Goal: Information Seeking & Learning: Learn about a topic

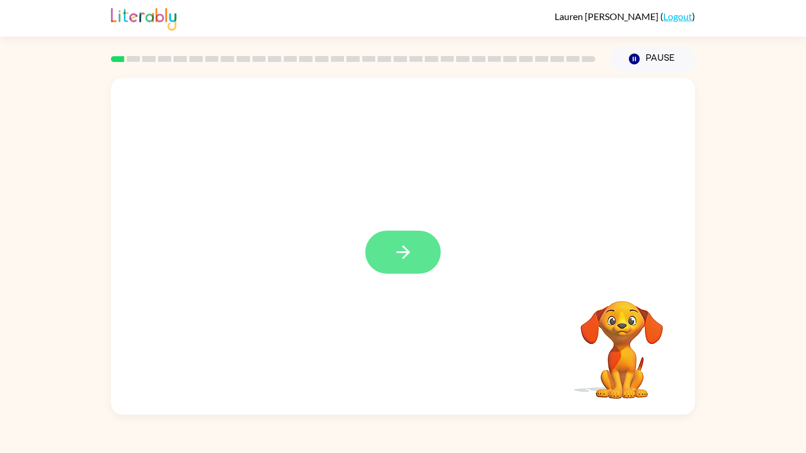
click at [395, 260] on icon "button" at bounding box center [403, 252] width 21 height 21
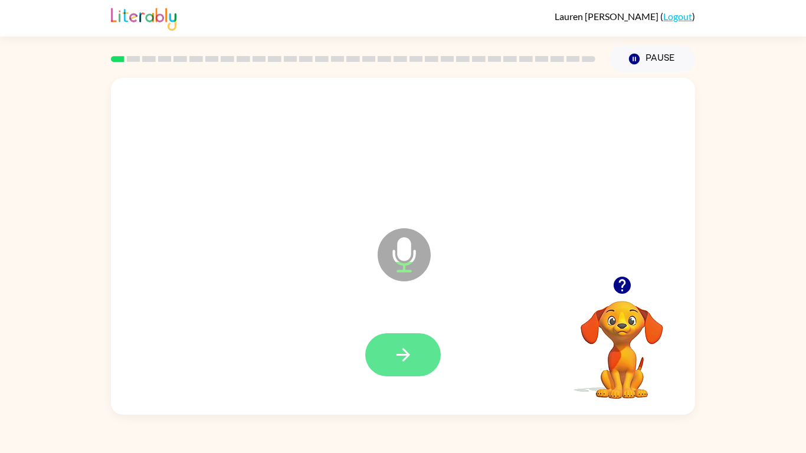
click at [394, 360] on icon "button" at bounding box center [403, 355] width 21 height 21
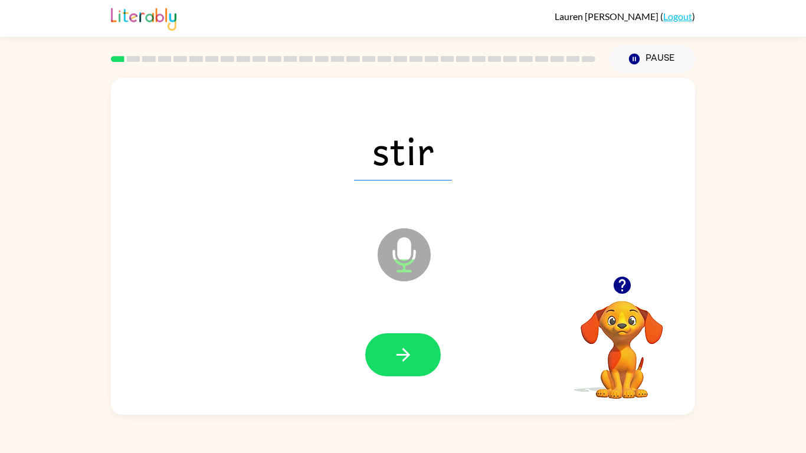
click at [394, 360] on icon "button" at bounding box center [403, 355] width 21 height 21
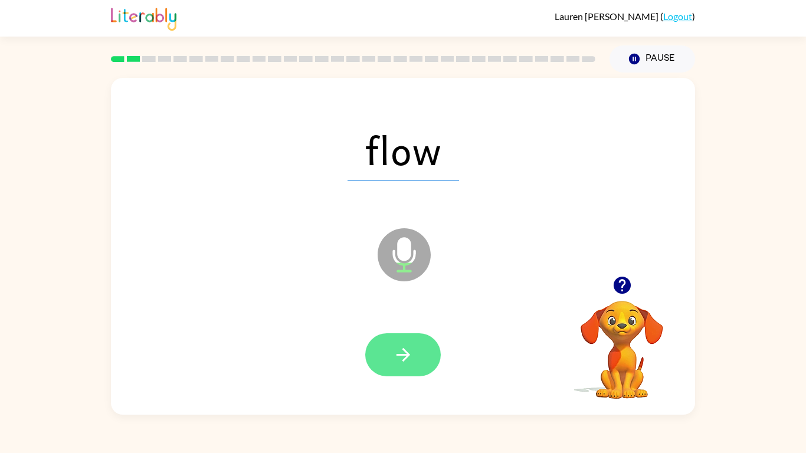
click at [381, 342] on button "button" at bounding box center [403, 354] width 76 height 43
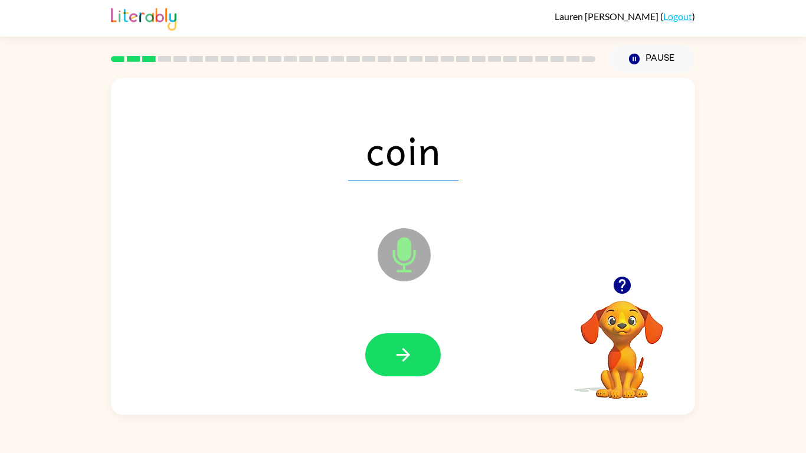
click at [381, 342] on button "button" at bounding box center [403, 354] width 76 height 43
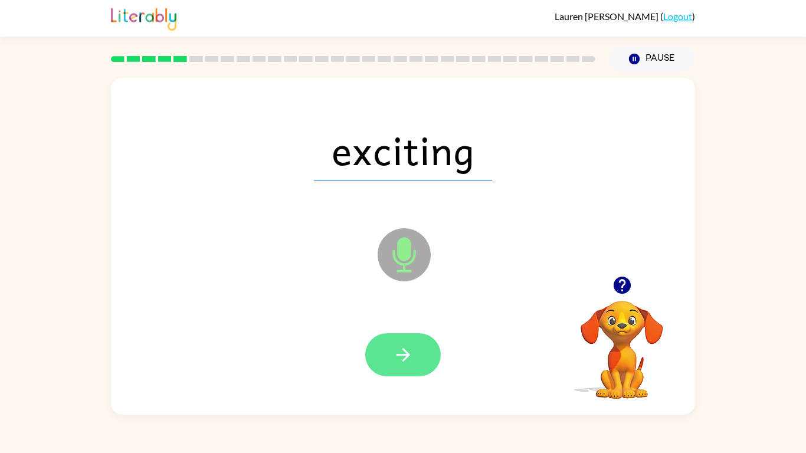
click at [410, 363] on icon "button" at bounding box center [403, 355] width 21 height 21
click at [404, 349] on icon "button" at bounding box center [403, 355] width 14 height 14
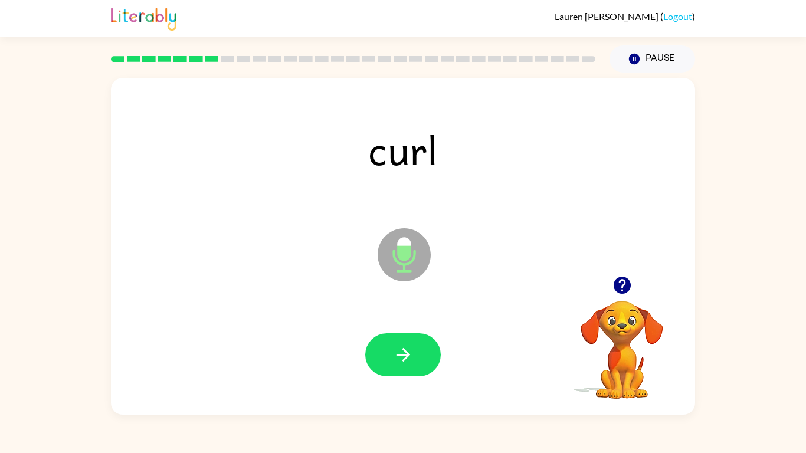
click at [404, 349] on icon "button" at bounding box center [403, 355] width 14 height 14
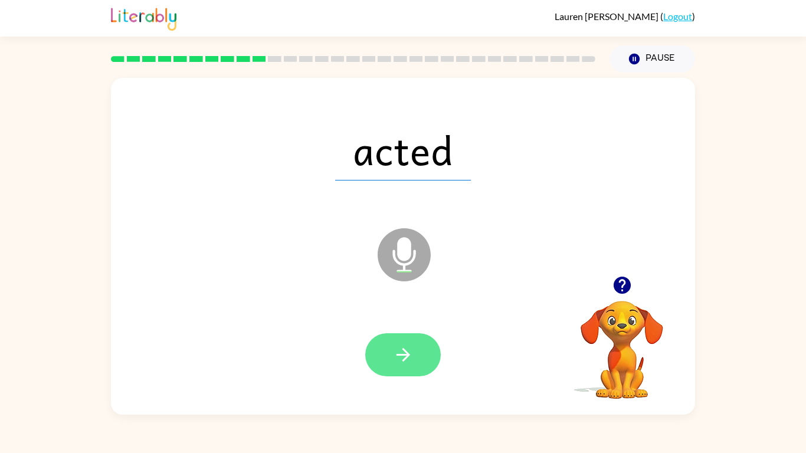
click at [425, 358] on button "button" at bounding box center [403, 354] width 76 height 43
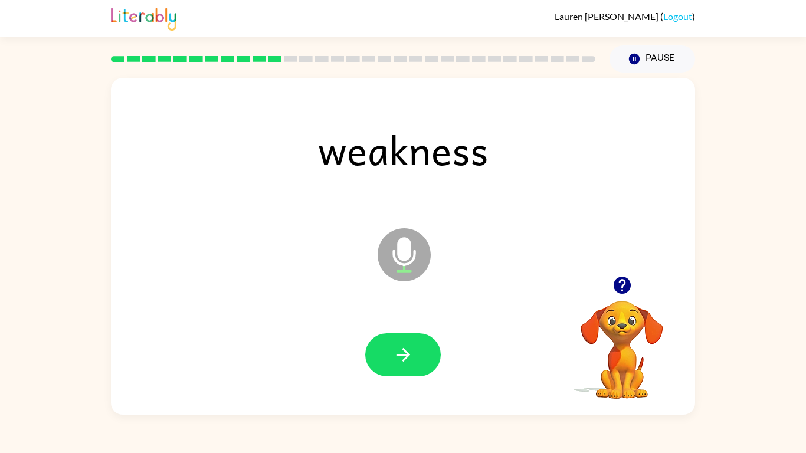
click at [425, 358] on button "button" at bounding box center [403, 354] width 76 height 43
click at [425, 358] on div at bounding box center [403, 354] width 76 height 43
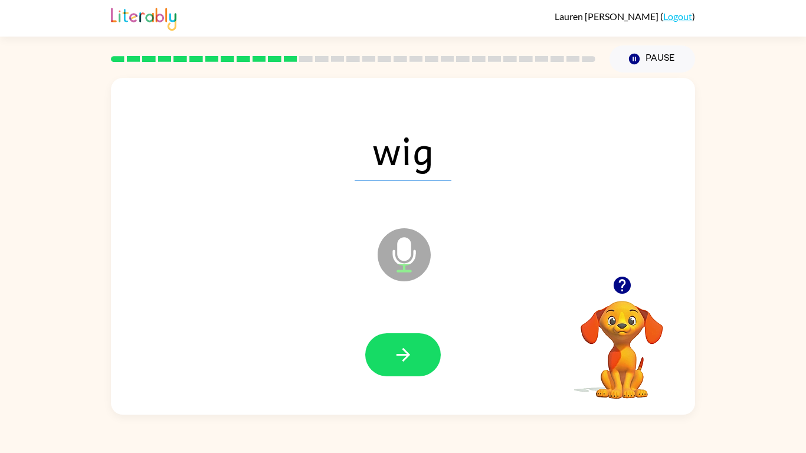
click at [425, 358] on button "button" at bounding box center [403, 354] width 76 height 43
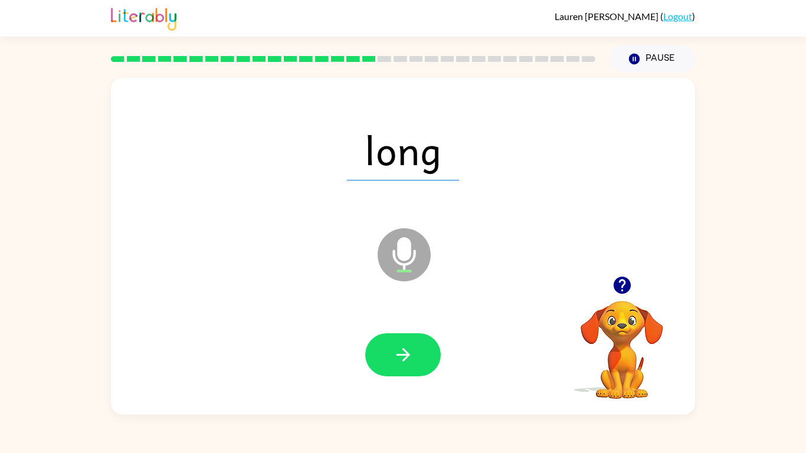
click at [425, 358] on button "button" at bounding box center [403, 354] width 76 height 43
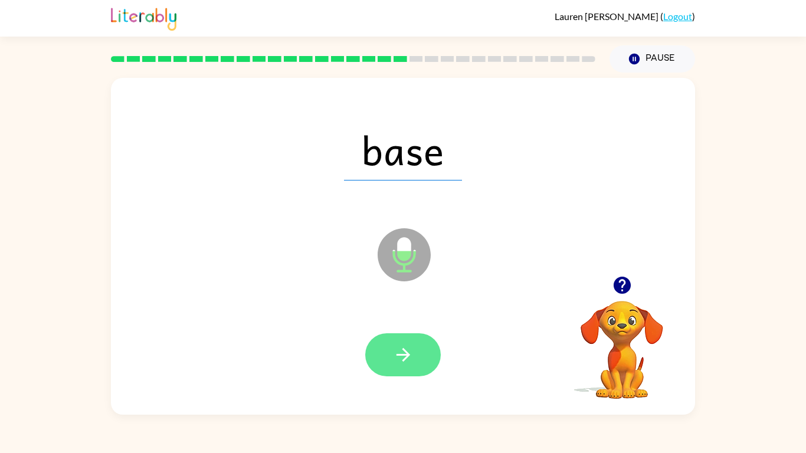
click at [398, 353] on icon "button" at bounding box center [403, 355] width 14 height 14
click at [415, 352] on button "button" at bounding box center [403, 354] width 76 height 43
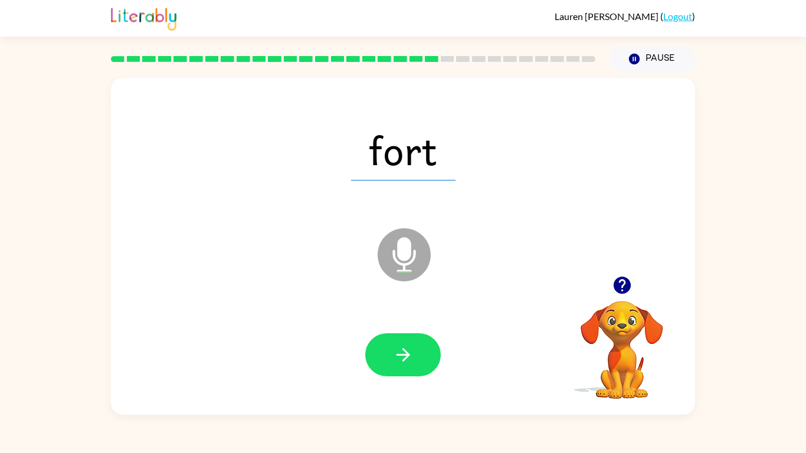
click at [415, 352] on button "button" at bounding box center [403, 354] width 76 height 43
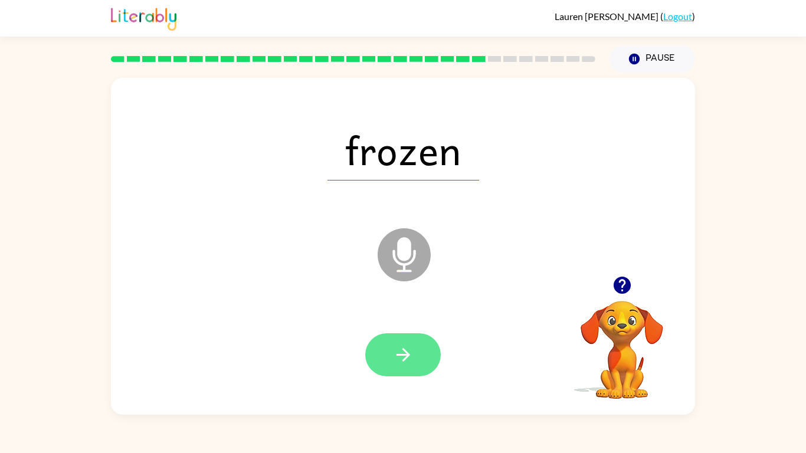
click at [401, 341] on button "button" at bounding box center [403, 354] width 76 height 43
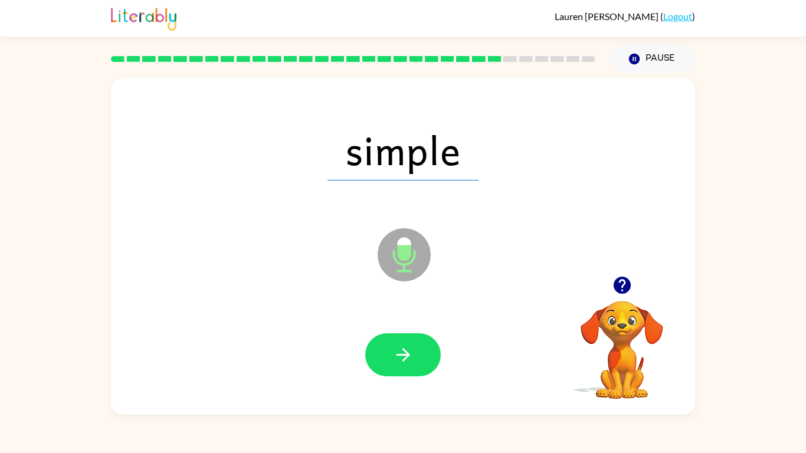
click at [401, 341] on button "button" at bounding box center [403, 354] width 76 height 43
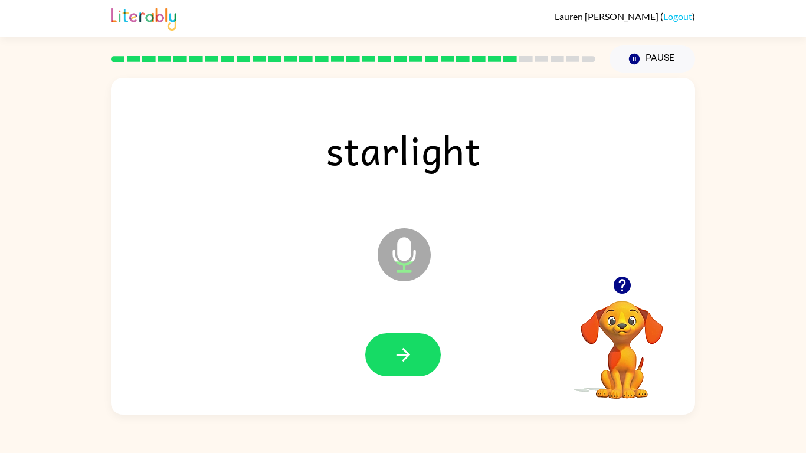
click at [401, 341] on button "button" at bounding box center [403, 354] width 76 height 43
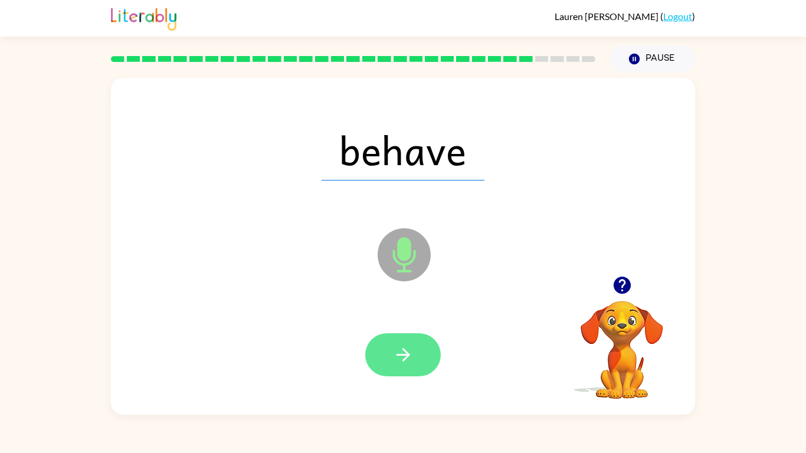
click at [399, 349] on icon "button" at bounding box center [403, 355] width 21 height 21
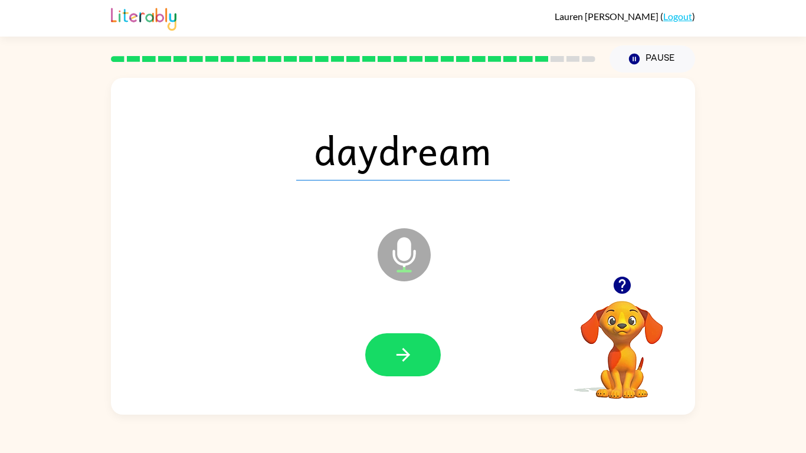
click at [399, 349] on icon "button" at bounding box center [403, 355] width 21 height 21
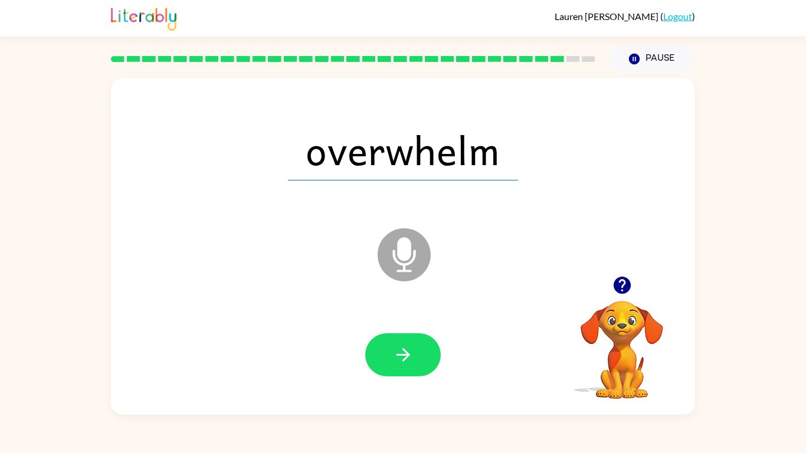
click at [399, 349] on icon "button" at bounding box center [403, 355] width 21 height 21
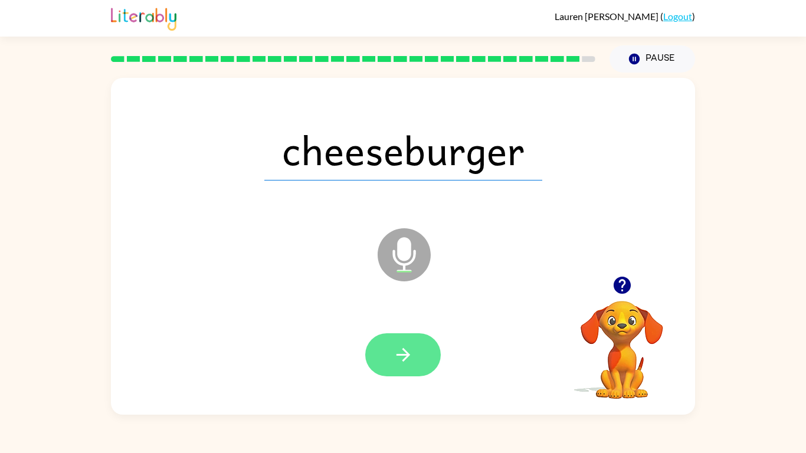
click at [394, 354] on icon "button" at bounding box center [403, 355] width 21 height 21
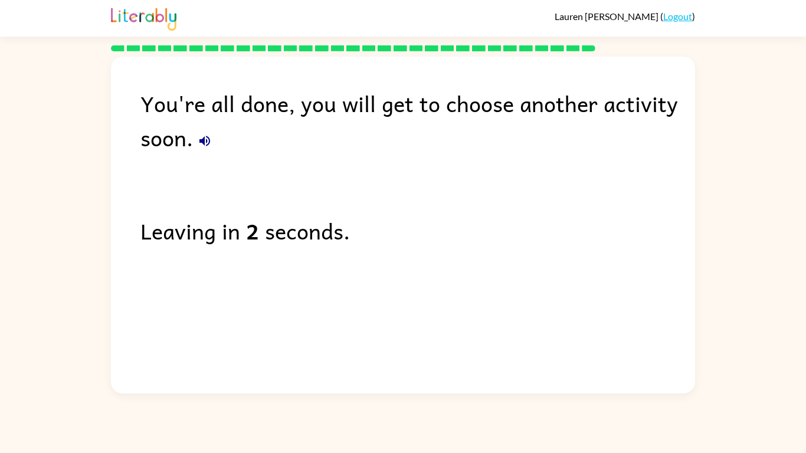
click at [207, 144] on icon "button" at bounding box center [204, 141] width 11 height 11
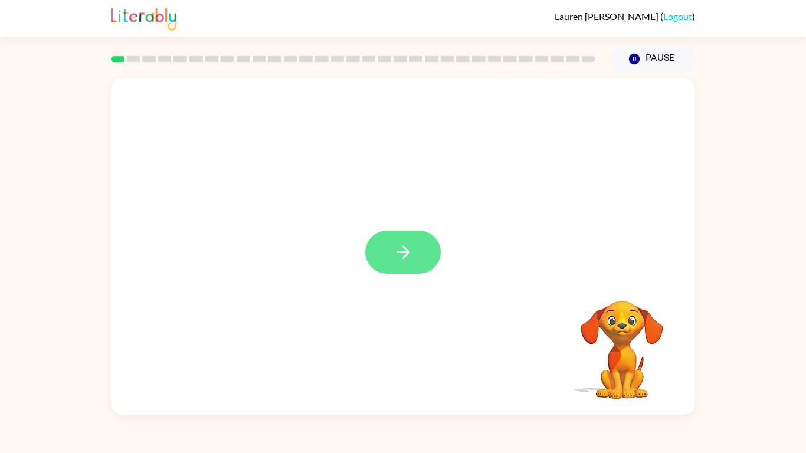
click at [401, 256] on icon "button" at bounding box center [403, 252] width 21 height 21
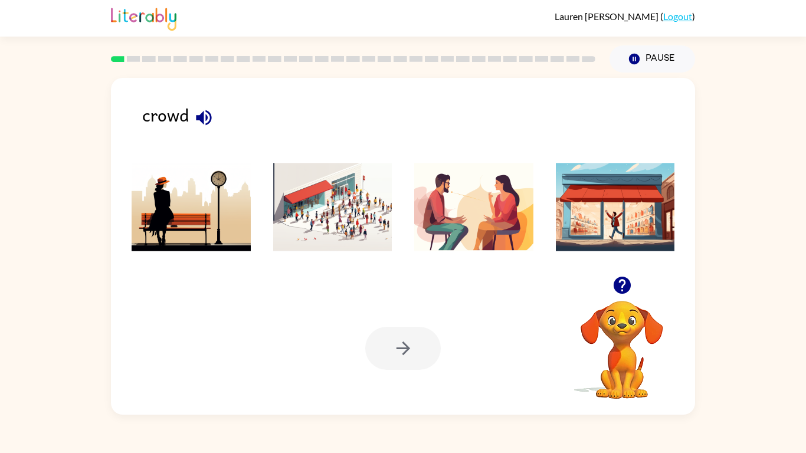
click at [206, 121] on icon "button" at bounding box center [204, 117] width 21 height 21
click at [307, 237] on img at bounding box center [332, 207] width 119 height 88
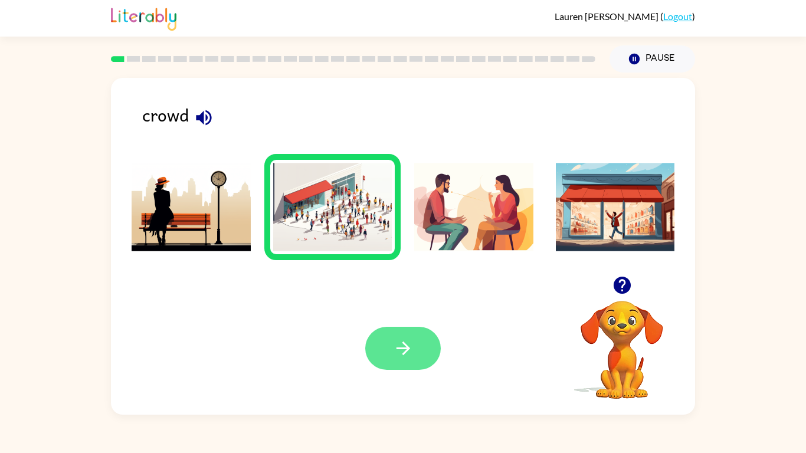
click at [408, 362] on button "button" at bounding box center [403, 348] width 76 height 43
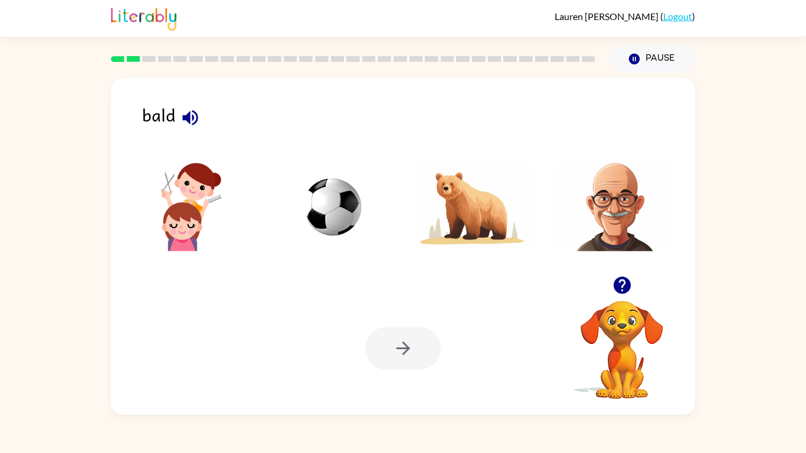
click at [191, 126] on icon "button" at bounding box center [190, 117] width 21 height 21
click at [620, 189] on img at bounding box center [615, 207] width 119 height 88
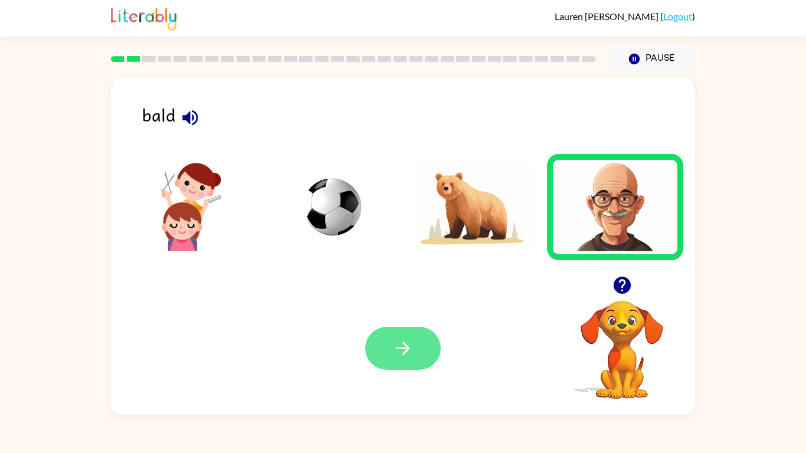
click at [405, 352] on icon "button" at bounding box center [403, 349] width 14 height 14
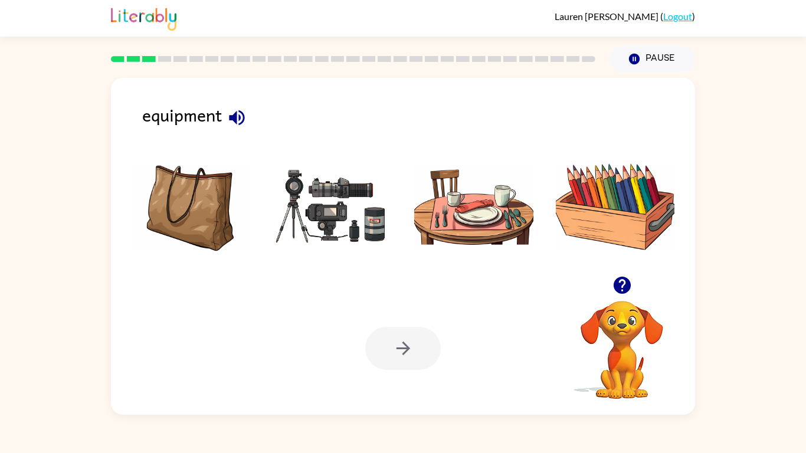
click at [236, 118] on icon "button" at bounding box center [236, 117] width 15 height 15
click at [333, 215] on img at bounding box center [332, 207] width 119 height 88
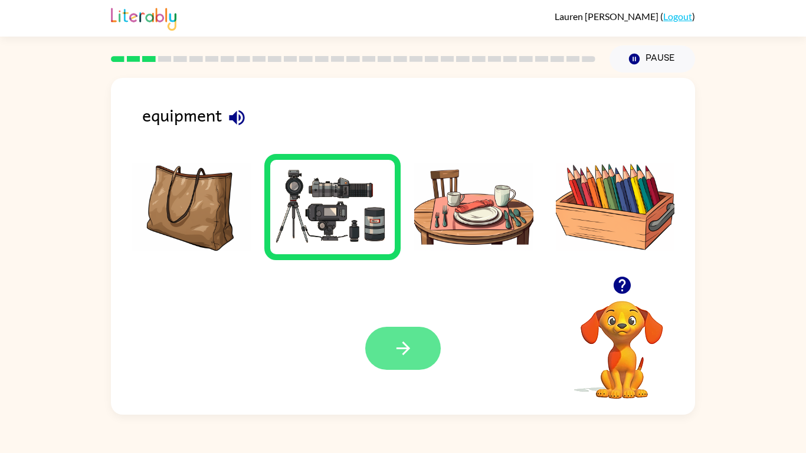
click at [381, 348] on button "button" at bounding box center [403, 348] width 76 height 43
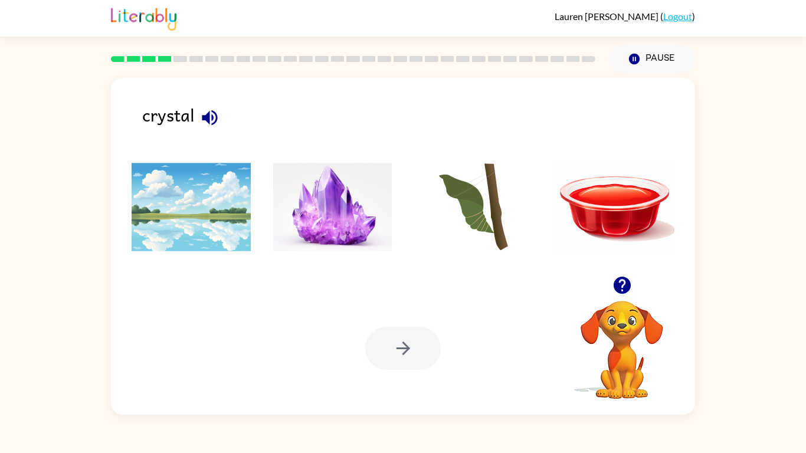
click at [198, 114] on button "button" at bounding box center [210, 118] width 30 height 30
click at [363, 235] on img at bounding box center [332, 207] width 119 height 88
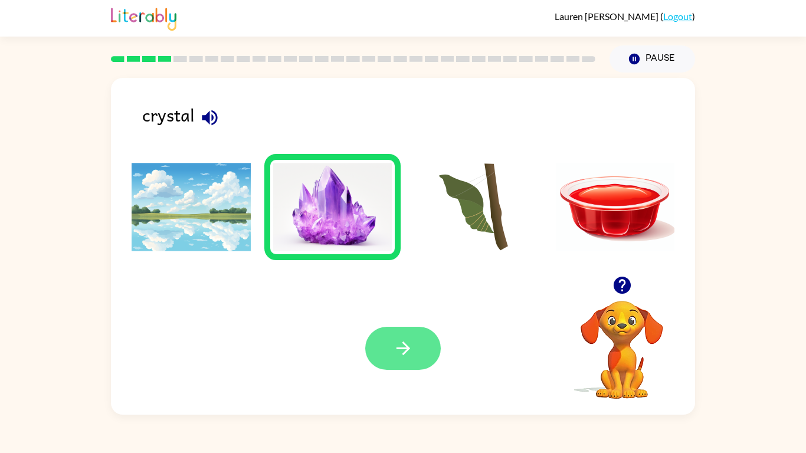
click at [380, 353] on button "button" at bounding box center [403, 348] width 76 height 43
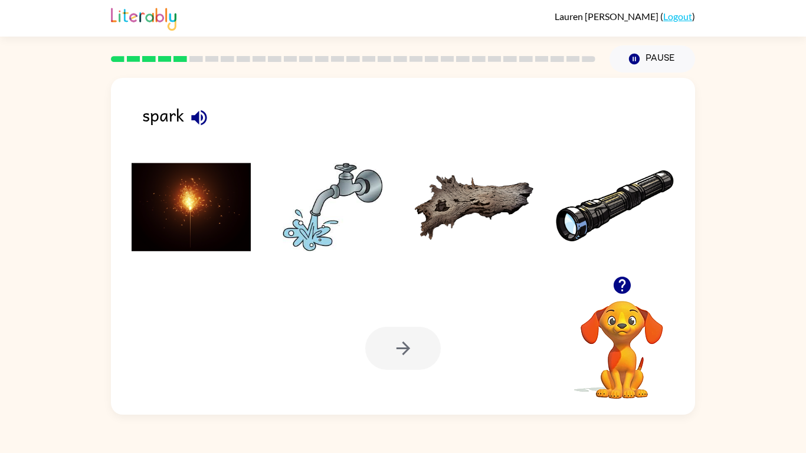
click at [194, 117] on icon "button" at bounding box center [198, 117] width 15 height 15
click at [201, 211] on img at bounding box center [191, 207] width 119 height 88
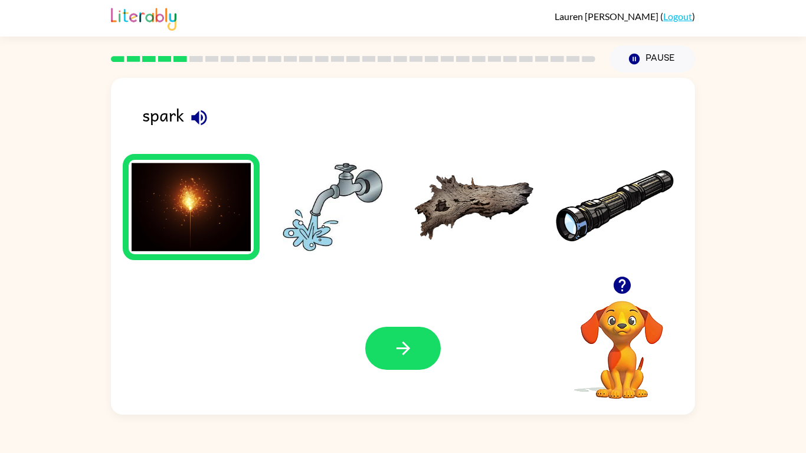
click at [366, 358] on div at bounding box center [403, 348] width 76 height 43
click at [399, 347] on icon "button" at bounding box center [403, 348] width 21 height 21
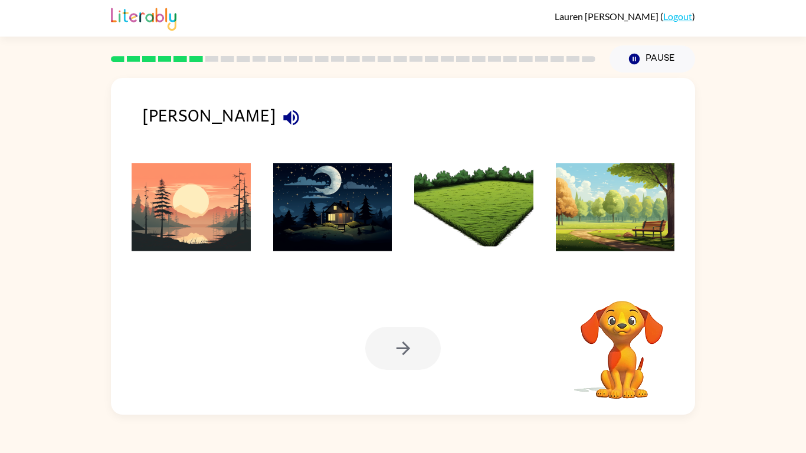
click at [281, 107] on icon "button" at bounding box center [291, 117] width 21 height 21
click at [283, 119] on icon "button" at bounding box center [290, 117] width 15 height 15
click at [283, 122] on icon "button" at bounding box center [290, 117] width 15 height 15
click at [276, 129] on button "button" at bounding box center [291, 118] width 30 height 30
click at [281, 122] on icon "button" at bounding box center [291, 117] width 21 height 21
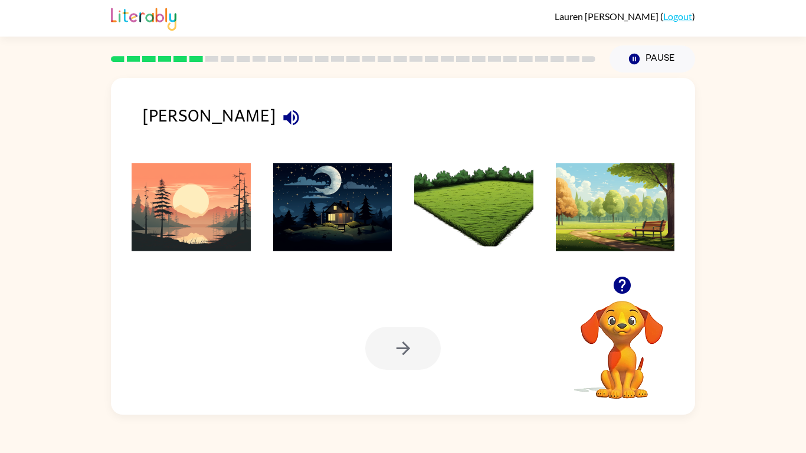
click at [192, 216] on img at bounding box center [191, 207] width 119 height 88
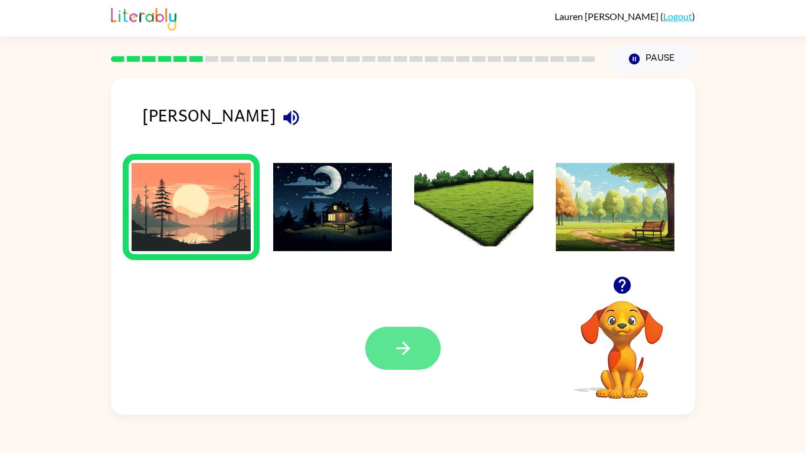
click at [389, 366] on button "button" at bounding box center [403, 348] width 76 height 43
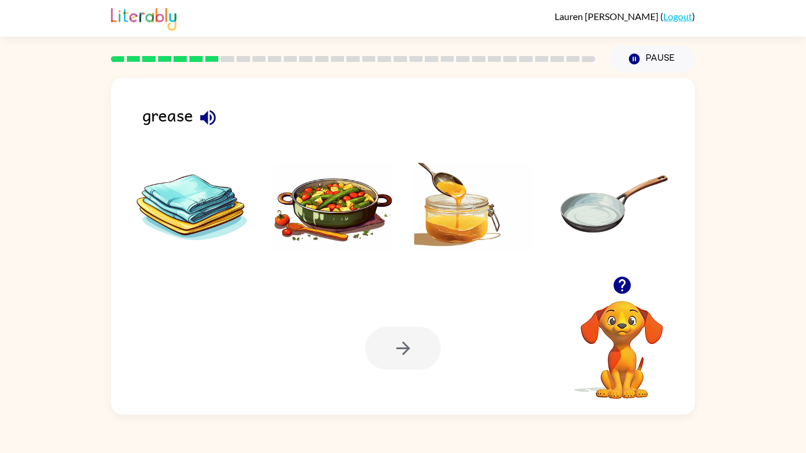
click at [211, 114] on icon "button" at bounding box center [208, 117] width 21 height 21
click at [426, 214] on img at bounding box center [473, 207] width 119 height 88
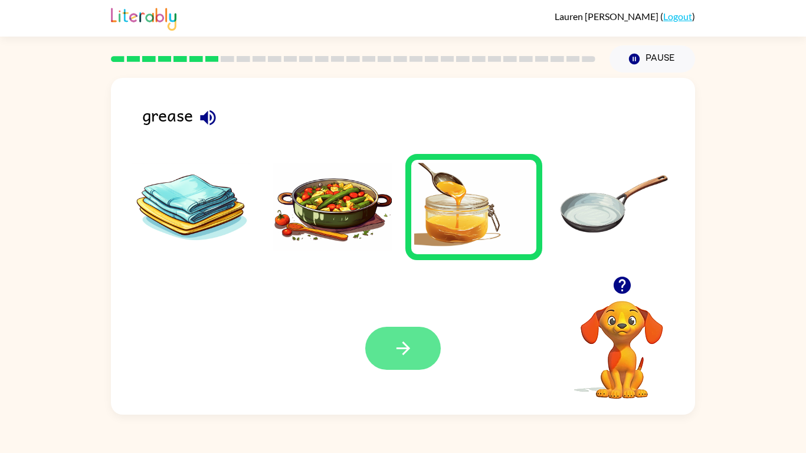
click at [389, 353] on button "button" at bounding box center [403, 348] width 76 height 43
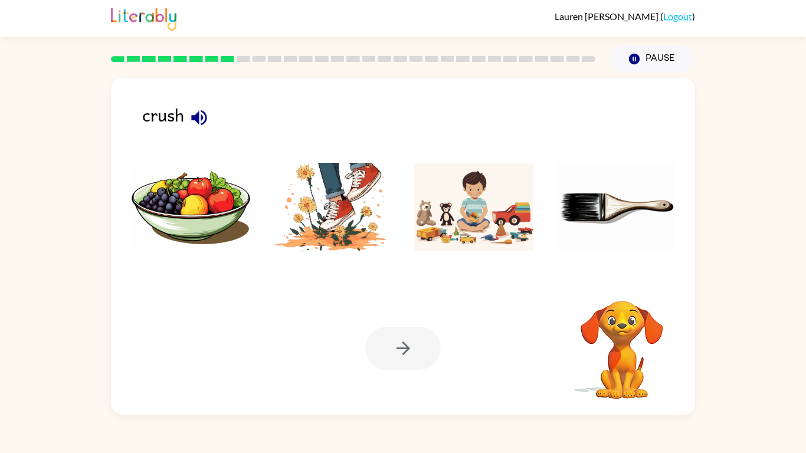
click at [194, 116] on icon "button" at bounding box center [198, 117] width 15 height 15
click at [285, 207] on img at bounding box center [332, 207] width 119 height 88
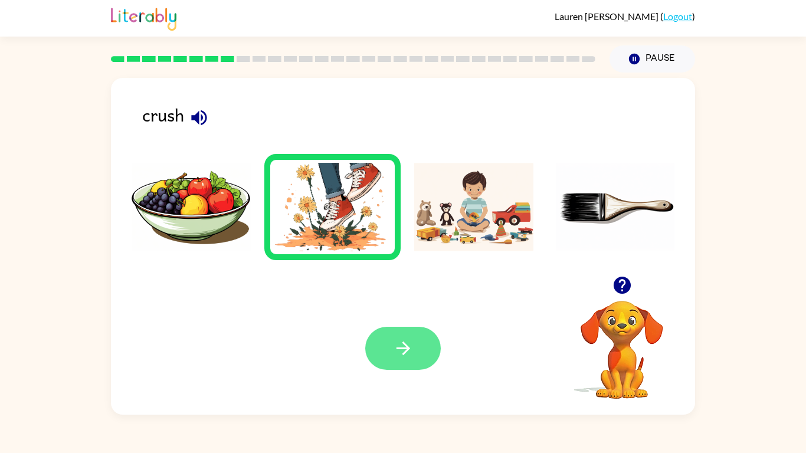
click at [373, 350] on button "button" at bounding box center [403, 348] width 76 height 43
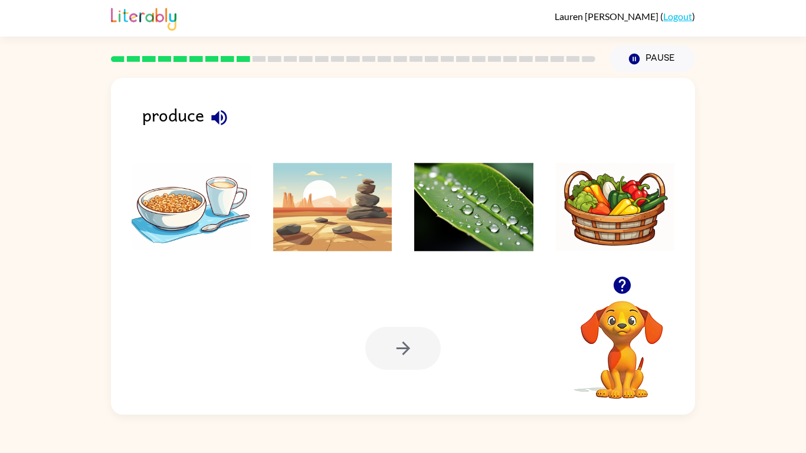
click at [227, 119] on icon "button" at bounding box center [219, 117] width 21 height 21
click at [614, 211] on img at bounding box center [615, 207] width 119 height 88
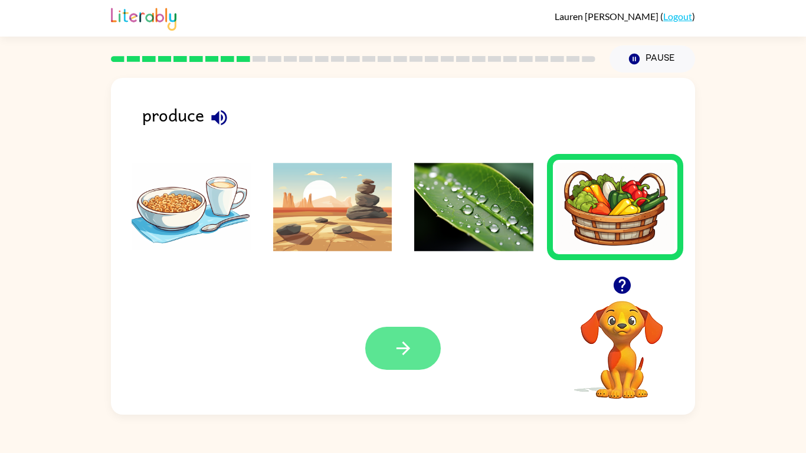
click at [381, 358] on button "button" at bounding box center [403, 348] width 76 height 43
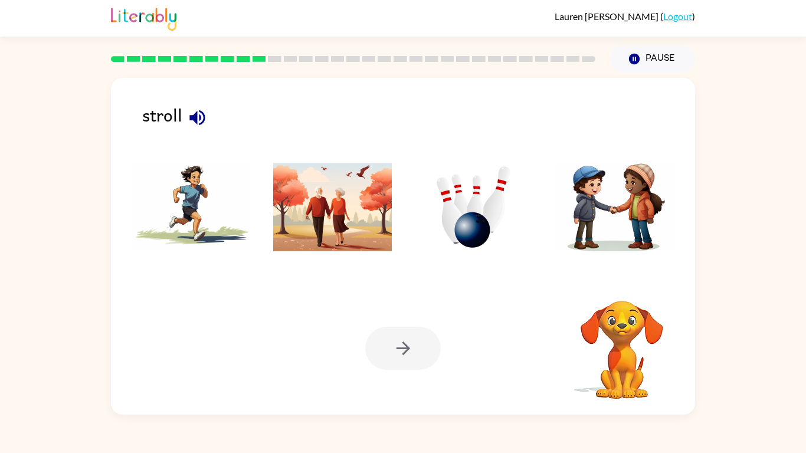
click at [197, 118] on icon "button" at bounding box center [196, 117] width 15 height 15
click at [314, 228] on img at bounding box center [332, 207] width 119 height 88
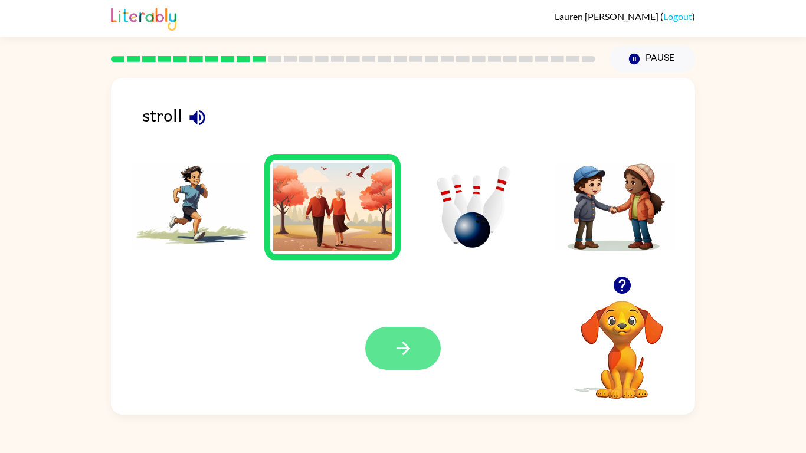
click at [382, 358] on button "button" at bounding box center [403, 348] width 76 height 43
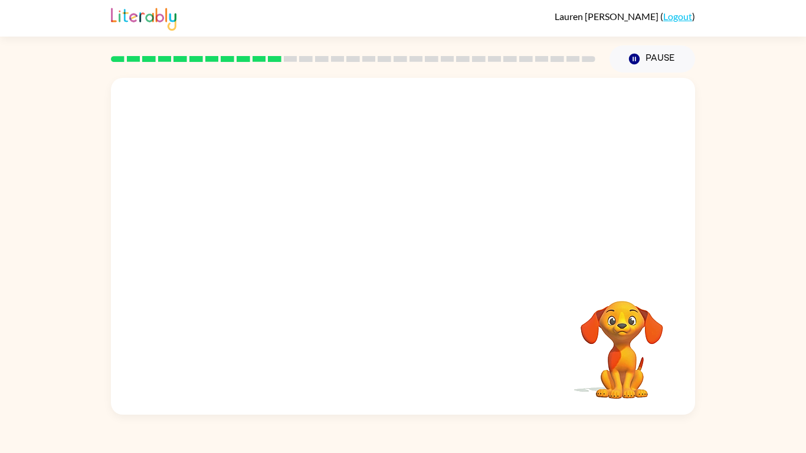
click at [271, 219] on video "Your browser must support playing .mp4 files to use Literably. Please try using…" at bounding box center [403, 177] width 584 height 198
click at [406, 257] on icon "button" at bounding box center [403, 252] width 21 height 21
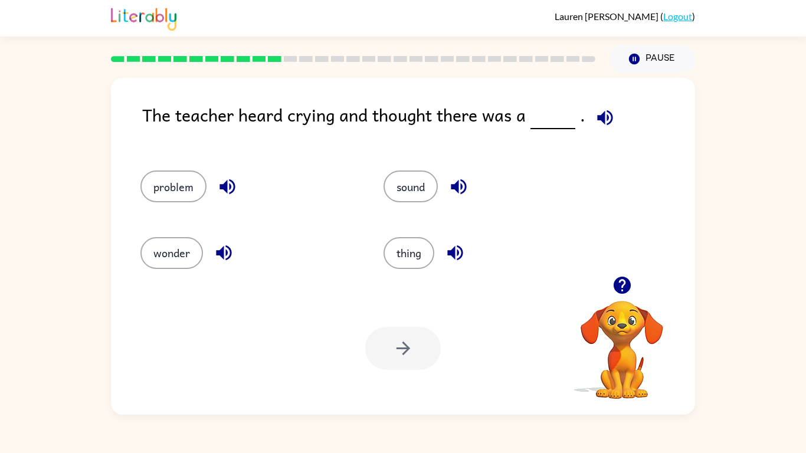
click at [602, 116] on icon "button" at bounding box center [605, 117] width 21 height 21
click at [182, 188] on button "problem" at bounding box center [173, 186] width 66 height 32
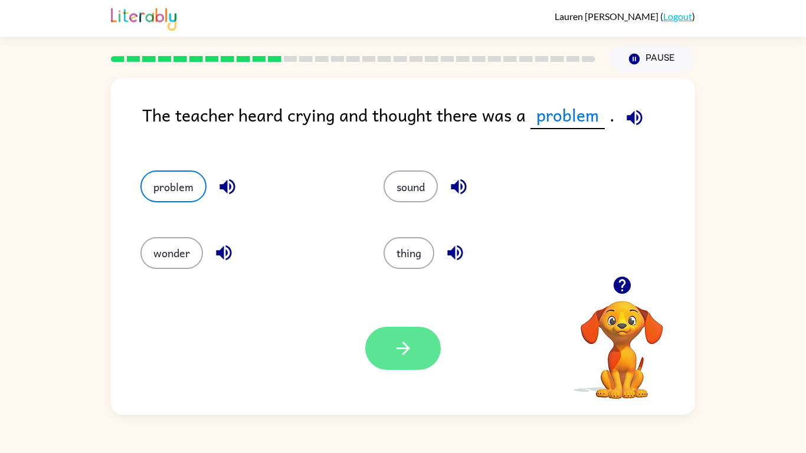
click at [378, 350] on button "button" at bounding box center [403, 348] width 76 height 43
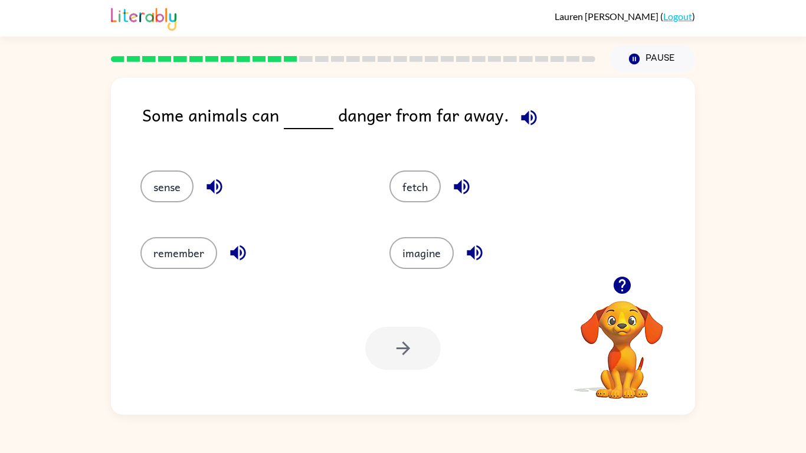
click at [532, 110] on icon "button" at bounding box center [529, 117] width 21 height 21
click at [477, 257] on icon "button" at bounding box center [474, 252] width 21 height 21
click at [462, 191] on icon "button" at bounding box center [461, 186] width 21 height 21
click at [202, 174] on div "sense" at bounding box center [251, 186] width 222 height 32
click at [217, 193] on icon "button" at bounding box center [213, 186] width 15 height 15
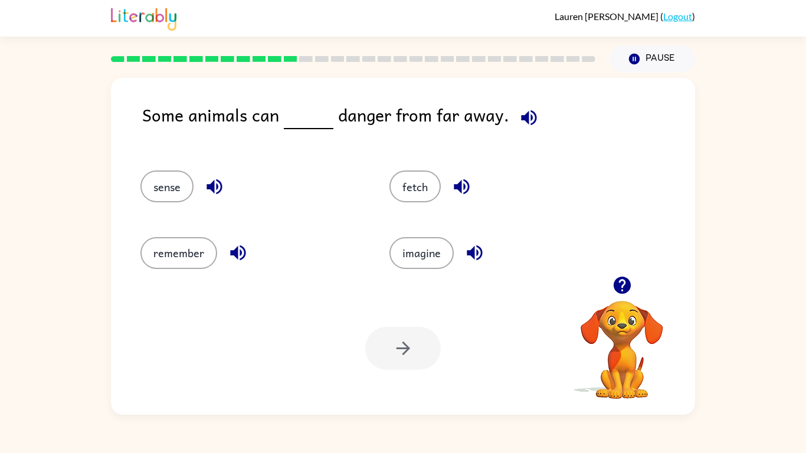
click at [235, 253] on icon "button" at bounding box center [237, 252] width 15 height 15
click at [175, 195] on button "sense" at bounding box center [166, 186] width 53 height 32
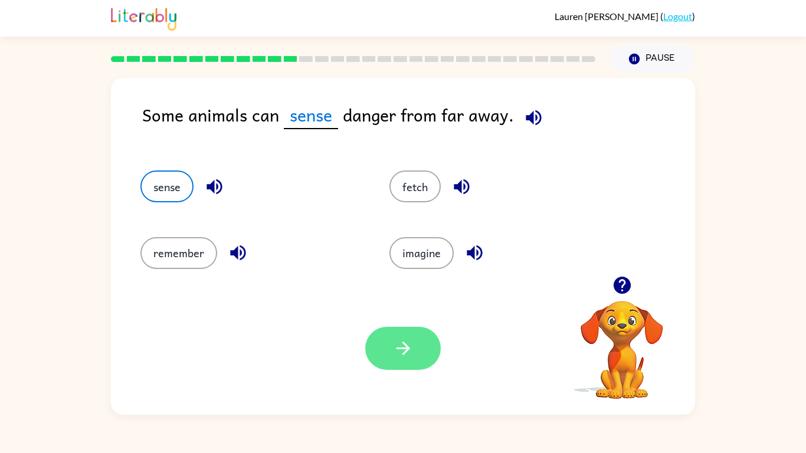
click at [405, 348] on icon "button" at bounding box center [403, 349] width 14 height 14
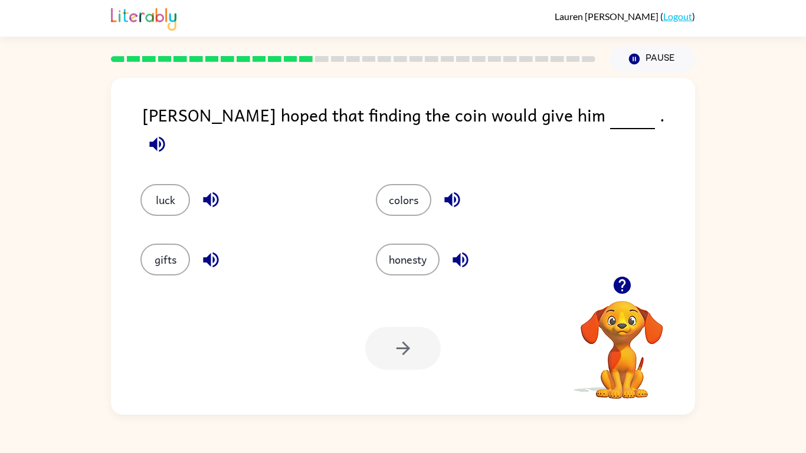
click at [168, 134] on icon "button" at bounding box center [157, 144] width 21 height 21
click at [180, 184] on button "luck" at bounding box center [165, 200] width 50 height 32
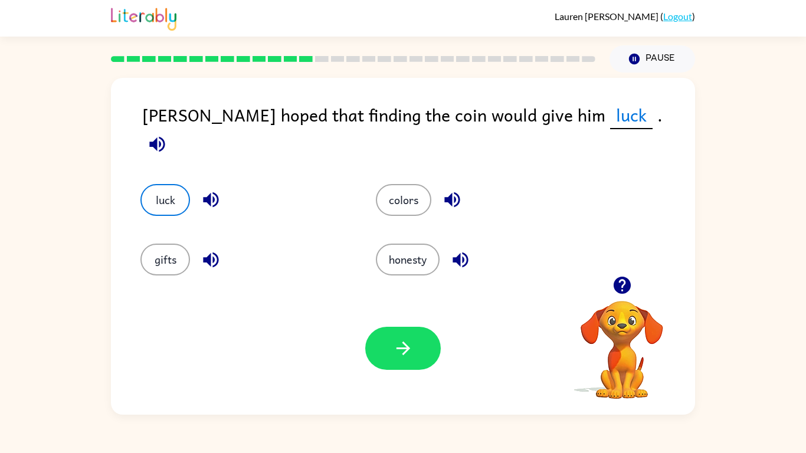
click at [211, 191] on icon "button" at bounding box center [211, 199] width 21 height 21
click at [381, 344] on button "button" at bounding box center [403, 348] width 76 height 43
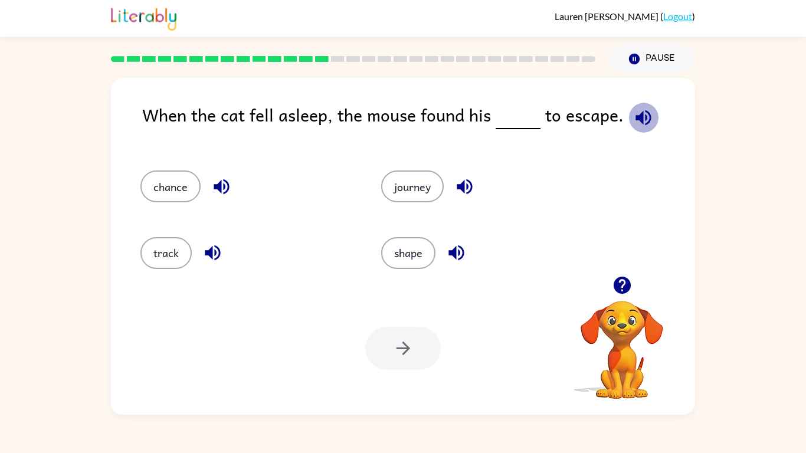
click at [644, 117] on icon "button" at bounding box center [643, 117] width 21 height 21
click at [468, 191] on icon "button" at bounding box center [464, 186] width 21 height 21
click at [224, 191] on icon "button" at bounding box center [221, 186] width 21 height 21
click at [213, 254] on icon "button" at bounding box center [212, 252] width 21 height 21
click at [159, 188] on button "chance" at bounding box center [170, 186] width 60 height 32
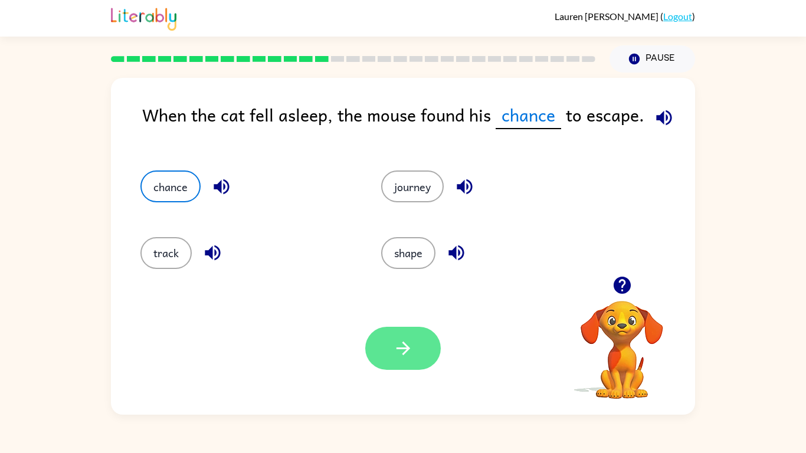
click at [411, 365] on button "button" at bounding box center [403, 348] width 76 height 43
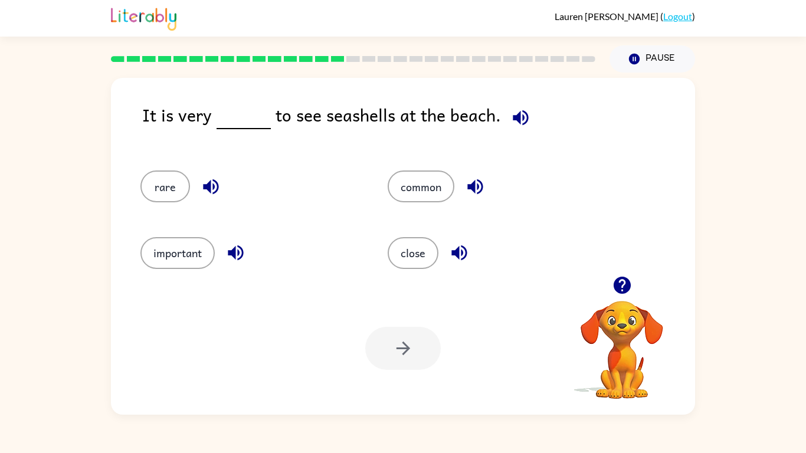
click at [478, 176] on icon "button" at bounding box center [475, 186] width 21 height 21
click at [483, 188] on icon "button" at bounding box center [475, 186] width 21 height 21
click at [527, 106] on span at bounding box center [518, 114] width 35 height 27
click at [511, 122] on icon "button" at bounding box center [520, 117] width 21 height 21
click at [435, 183] on button "common" at bounding box center [421, 186] width 67 height 32
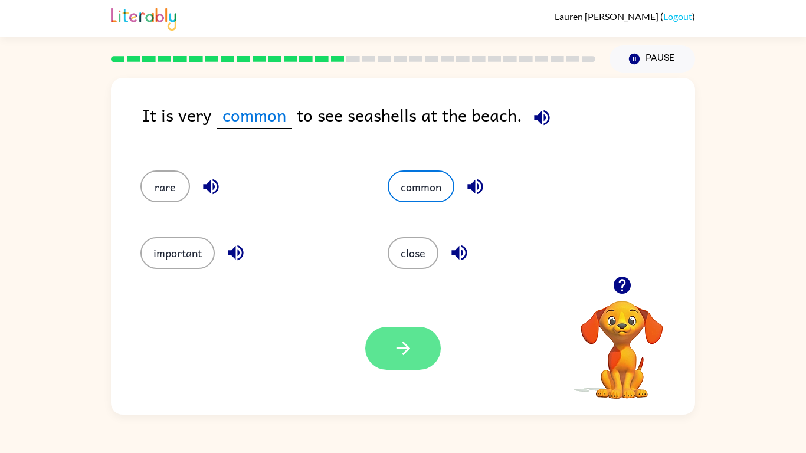
click at [410, 355] on icon "button" at bounding box center [403, 348] width 21 height 21
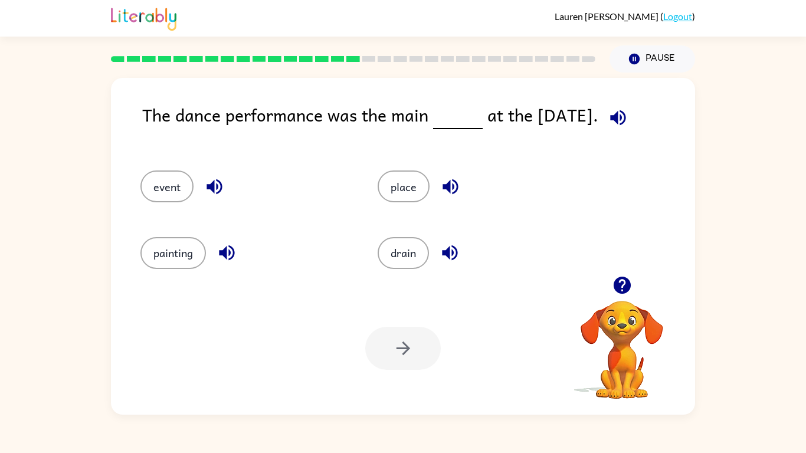
click at [628, 110] on icon "button" at bounding box center [618, 117] width 21 height 21
click at [221, 255] on icon "button" at bounding box center [226, 252] width 15 height 15
click at [231, 250] on icon "button" at bounding box center [227, 252] width 21 height 21
click at [227, 250] on icon "button" at bounding box center [226, 252] width 15 height 15
click at [211, 200] on button "button" at bounding box center [214, 187] width 30 height 30
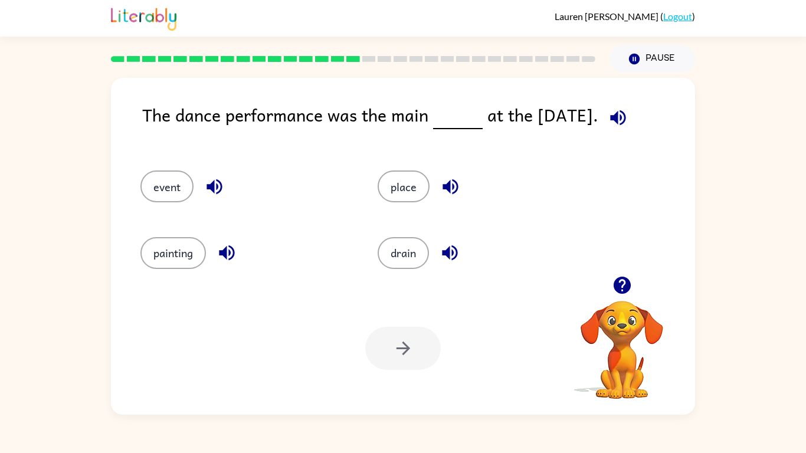
click at [224, 185] on icon "button" at bounding box center [214, 186] width 21 height 21
click at [226, 182] on button "button" at bounding box center [214, 187] width 30 height 30
click at [454, 199] on button "button" at bounding box center [450, 187] width 30 height 30
click at [448, 256] on icon "button" at bounding box center [449, 252] width 15 height 15
click at [155, 192] on button "event" at bounding box center [166, 186] width 53 height 32
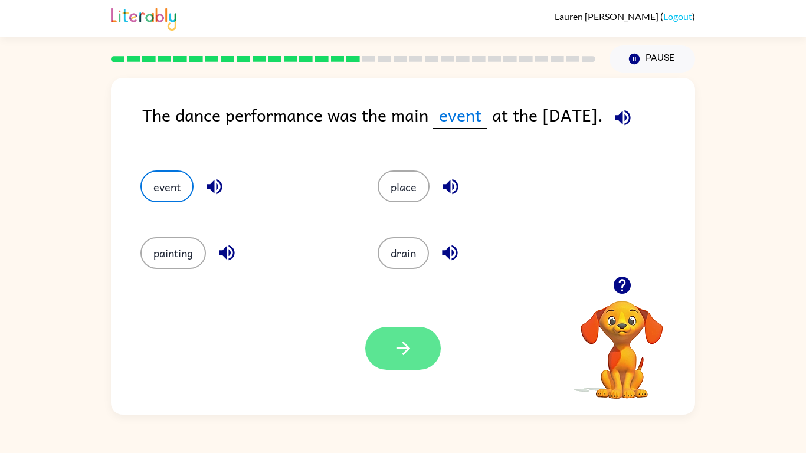
click at [371, 355] on button "button" at bounding box center [403, 348] width 76 height 43
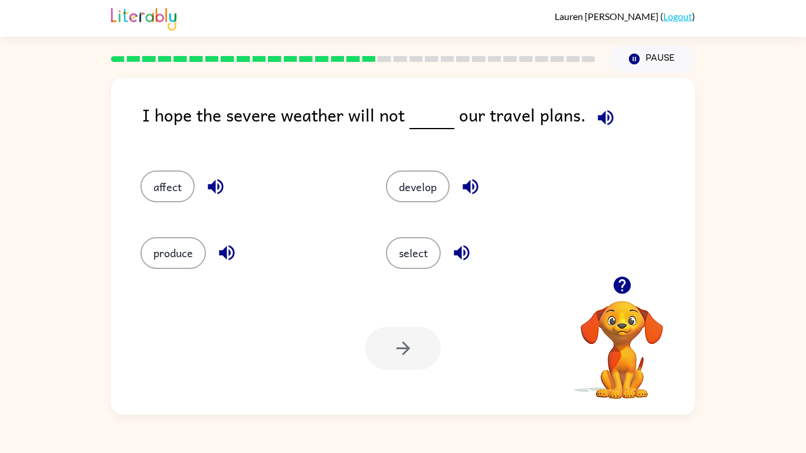
click at [599, 140] on div "I hope the severe weather will not our travel plans." at bounding box center [418, 123] width 553 height 45
click at [611, 119] on button "button" at bounding box center [606, 118] width 30 height 30
click at [463, 188] on icon "button" at bounding box center [470, 186] width 21 height 21
click at [464, 253] on icon "button" at bounding box center [461, 252] width 15 height 15
click at [217, 191] on icon "button" at bounding box center [215, 186] width 21 height 21
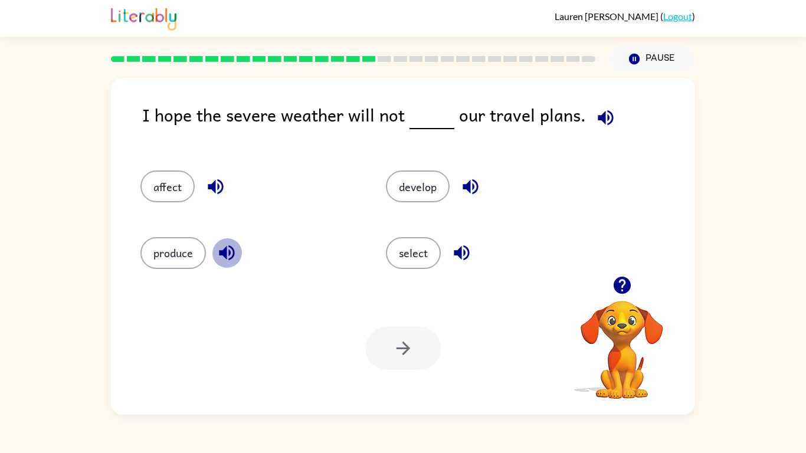
click at [222, 260] on icon "button" at bounding box center [227, 252] width 21 height 21
click at [235, 251] on icon "button" at bounding box center [227, 252] width 21 height 21
click at [166, 190] on button "affect" at bounding box center [167, 186] width 54 height 32
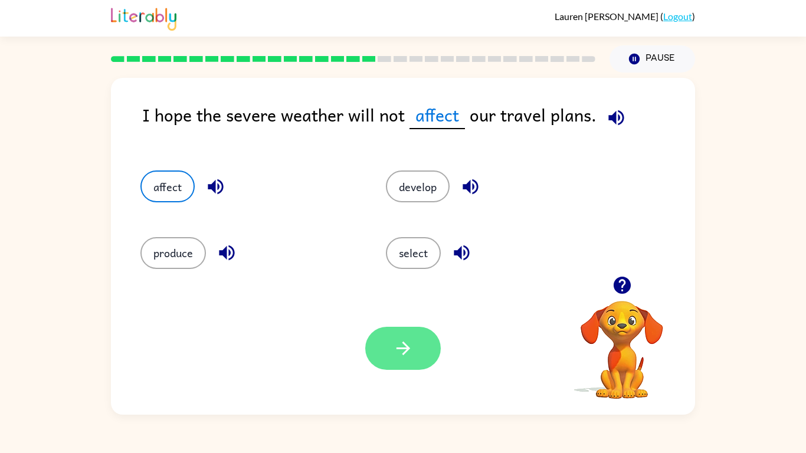
click at [396, 349] on icon "button" at bounding box center [403, 348] width 21 height 21
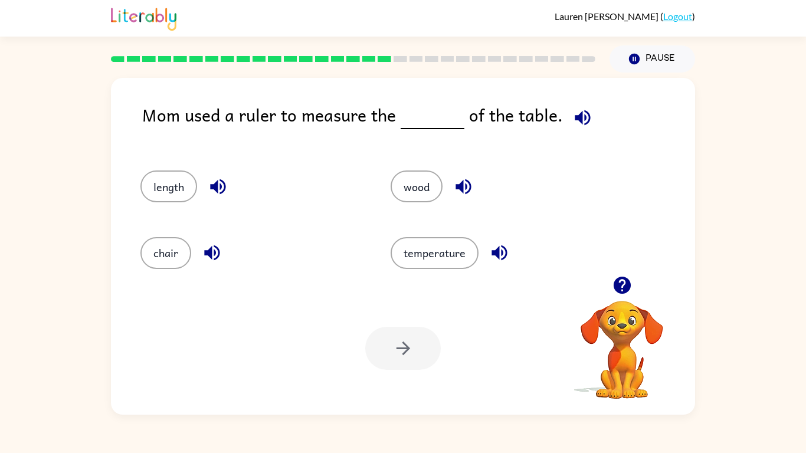
click at [577, 118] on icon "button" at bounding box center [582, 117] width 21 height 21
click at [575, 118] on icon "button" at bounding box center [582, 117] width 15 height 15
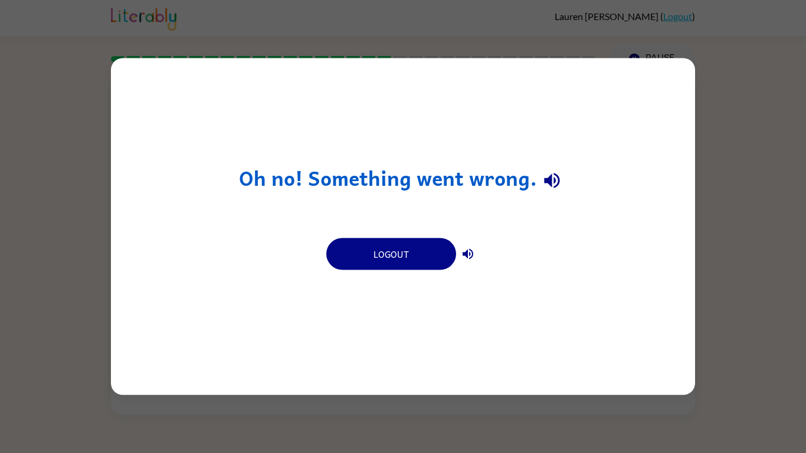
click at [739, 213] on div "Oh no! Something went wrong. Logout" at bounding box center [403, 226] width 806 height 453
click at [752, 241] on div "Oh no! Something went wrong. Logout" at bounding box center [403, 226] width 806 height 453
click at [764, 265] on div "Oh no! Something went wrong. Logout" at bounding box center [403, 226] width 806 height 453
click at [762, 268] on div "Oh no! Something went wrong. Logout" at bounding box center [403, 226] width 806 height 453
click at [759, 349] on div "Oh no! Something went wrong. Logout" at bounding box center [403, 226] width 806 height 453
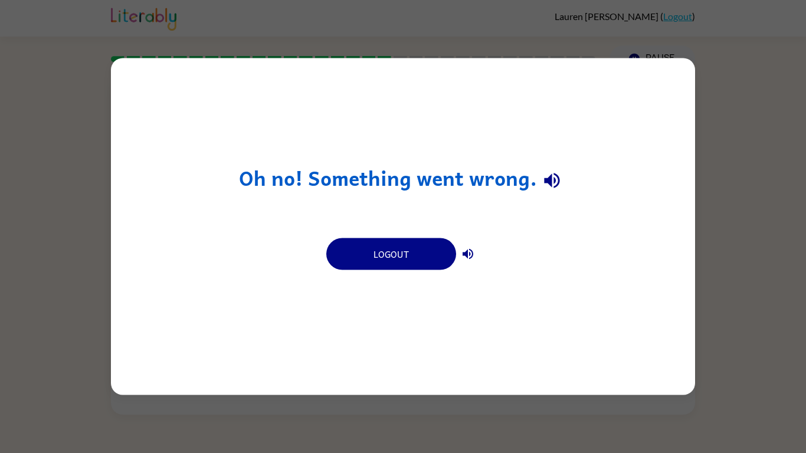
click at [547, 185] on icon "button" at bounding box center [552, 180] width 21 height 21
click at [391, 256] on button "Logout" at bounding box center [391, 254] width 130 height 32
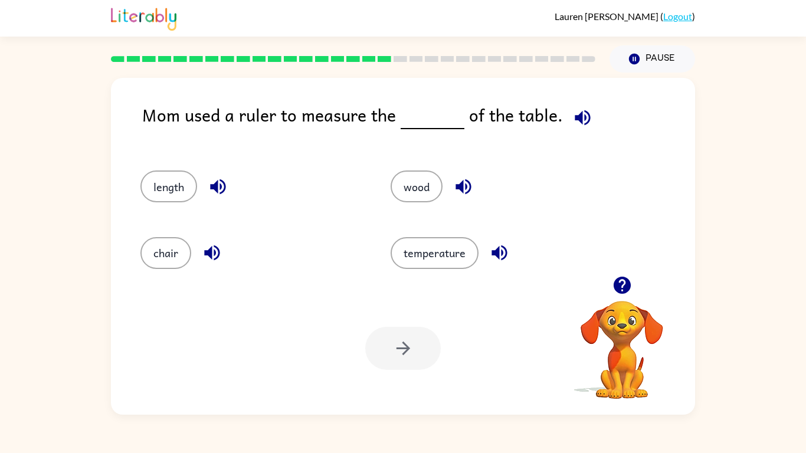
click at [584, 108] on icon "button" at bounding box center [582, 117] width 21 height 21
click at [427, 186] on button "wood" at bounding box center [417, 186] width 52 height 32
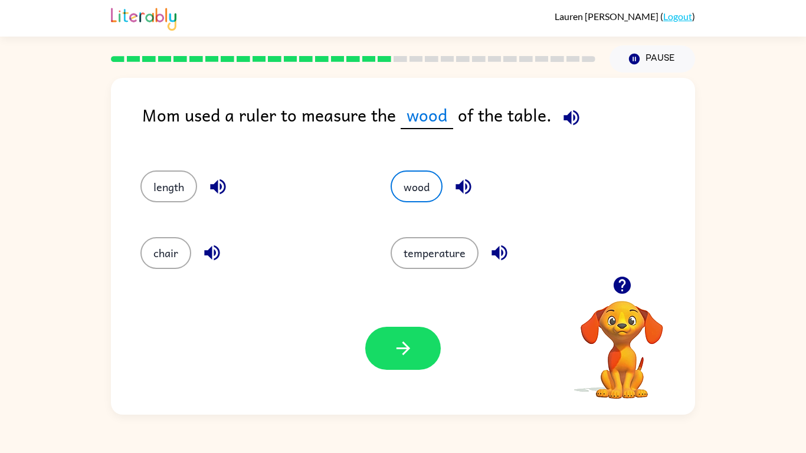
click at [468, 175] on button "button" at bounding box center [463, 187] width 30 height 30
click at [553, 126] on span at bounding box center [569, 114] width 35 height 27
click at [568, 113] on icon "button" at bounding box center [570, 117] width 15 height 15
click at [221, 192] on icon "button" at bounding box center [218, 186] width 21 height 21
click at [176, 198] on button "length" at bounding box center [168, 186] width 57 height 32
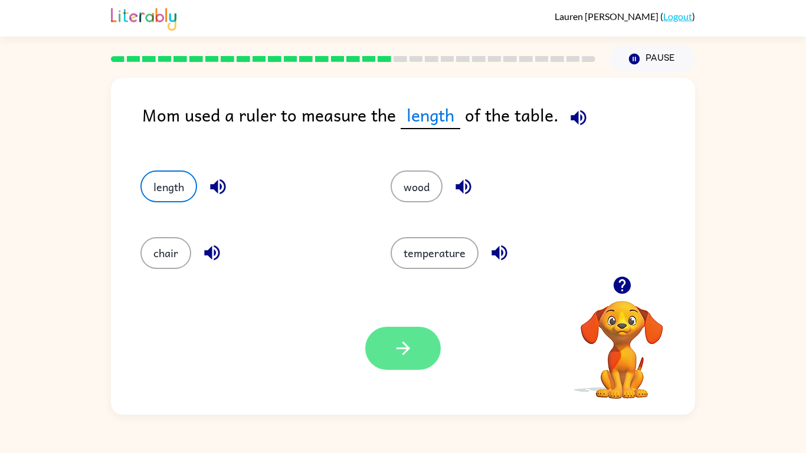
click at [415, 350] on button "button" at bounding box center [403, 348] width 76 height 43
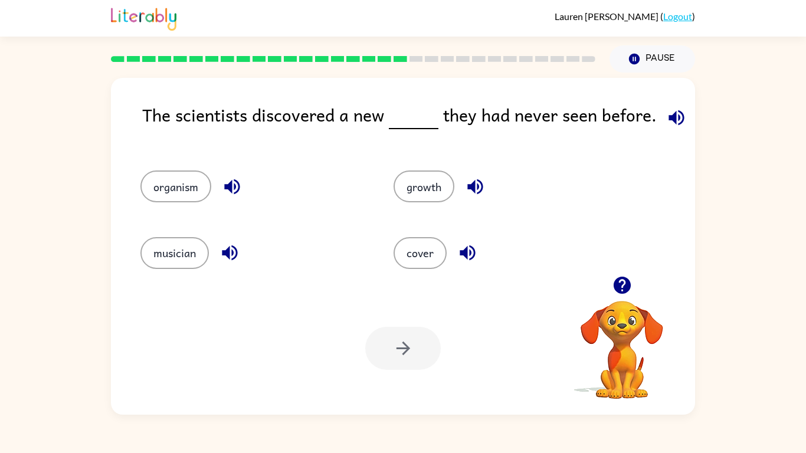
click at [673, 112] on icon "button" at bounding box center [676, 117] width 21 height 21
click at [668, 120] on icon "button" at bounding box center [675, 117] width 15 height 15
click at [675, 118] on icon "button" at bounding box center [675, 117] width 15 height 15
click at [673, 118] on icon "button" at bounding box center [676, 117] width 21 height 21
click at [673, 119] on icon "button" at bounding box center [676, 117] width 21 height 21
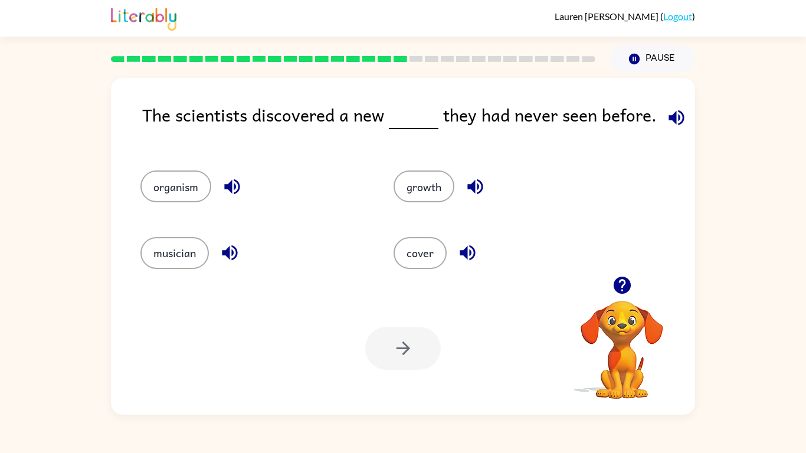
click at [679, 118] on icon "button" at bounding box center [675, 117] width 15 height 15
click at [673, 108] on icon "button" at bounding box center [676, 117] width 21 height 21
click at [673, 117] on icon "button" at bounding box center [676, 117] width 21 height 21
click at [671, 124] on icon "button" at bounding box center [676, 117] width 21 height 21
click at [673, 118] on icon "button" at bounding box center [676, 117] width 21 height 21
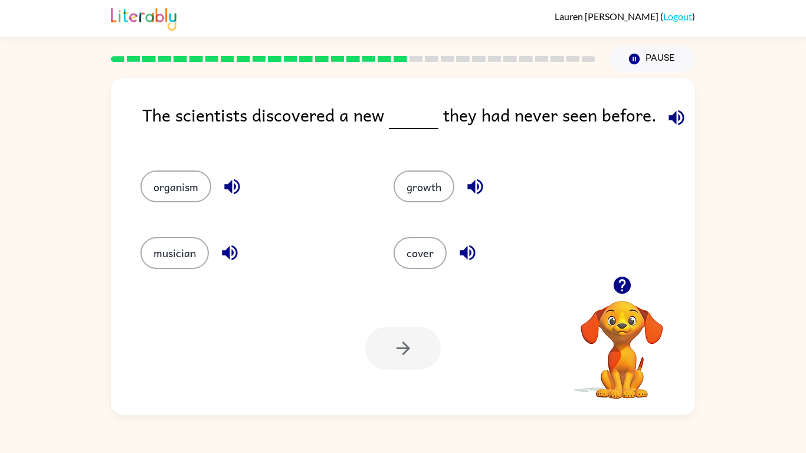
click at [670, 117] on icon "button" at bounding box center [675, 117] width 15 height 15
click at [673, 124] on icon "button" at bounding box center [676, 117] width 21 height 21
click at [227, 185] on icon "button" at bounding box center [231, 186] width 15 height 15
click at [245, 182] on button "button" at bounding box center [232, 187] width 30 height 30
click at [238, 250] on icon "button" at bounding box center [229, 252] width 21 height 21
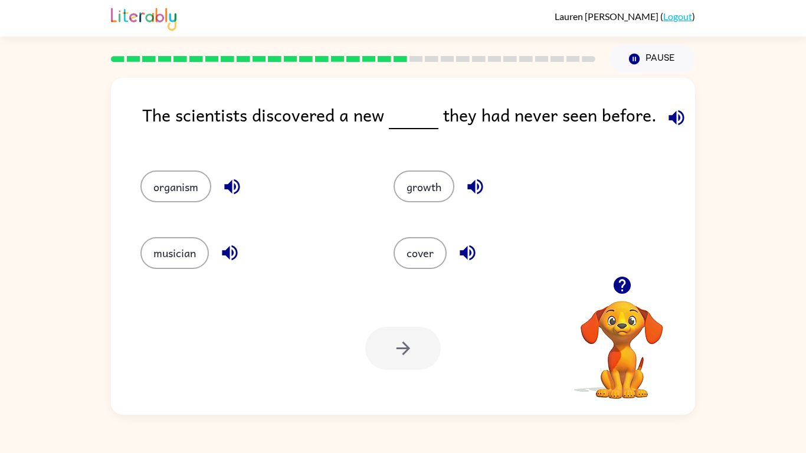
click at [482, 188] on icon "button" at bounding box center [474, 186] width 15 height 15
click at [474, 260] on icon "button" at bounding box center [467, 252] width 21 height 21
click at [427, 260] on button "cover" at bounding box center [420, 253] width 53 height 32
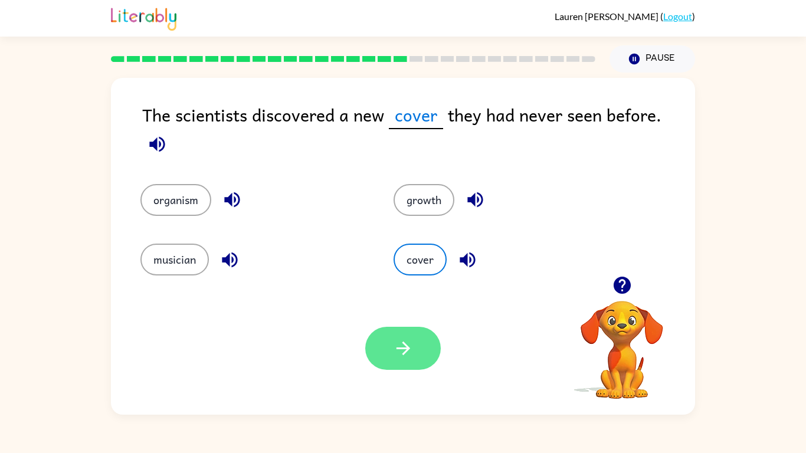
click at [408, 340] on icon "button" at bounding box center [403, 348] width 21 height 21
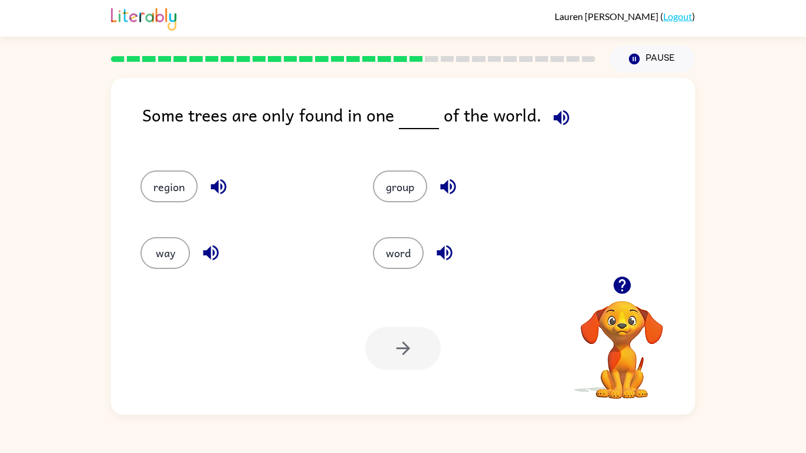
click at [563, 116] on icon "button" at bounding box center [560, 117] width 15 height 15
click at [458, 194] on icon "button" at bounding box center [448, 186] width 21 height 21
click at [219, 199] on button "button" at bounding box center [219, 187] width 30 height 30
click at [225, 184] on icon "button" at bounding box center [218, 186] width 15 height 15
click at [219, 250] on icon "button" at bounding box center [211, 252] width 21 height 21
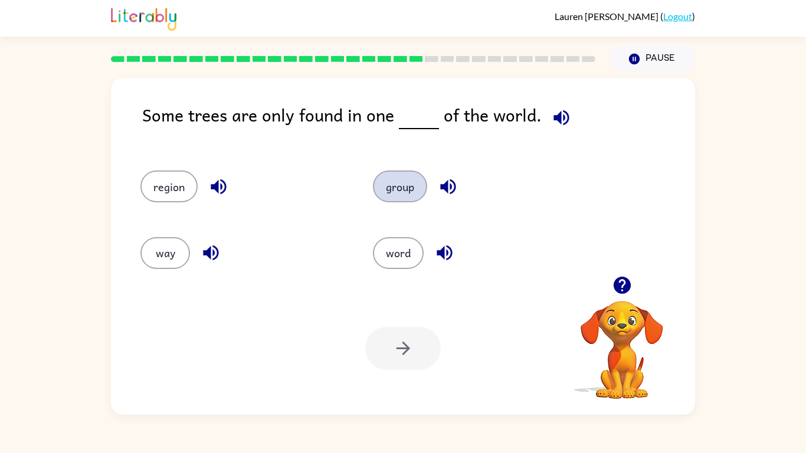
click at [409, 194] on button "group" at bounding box center [400, 186] width 54 height 32
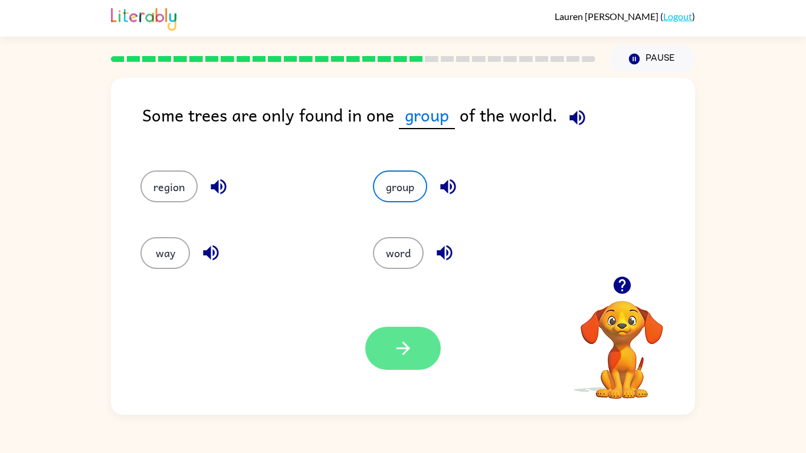
click at [416, 348] on button "button" at bounding box center [403, 348] width 76 height 43
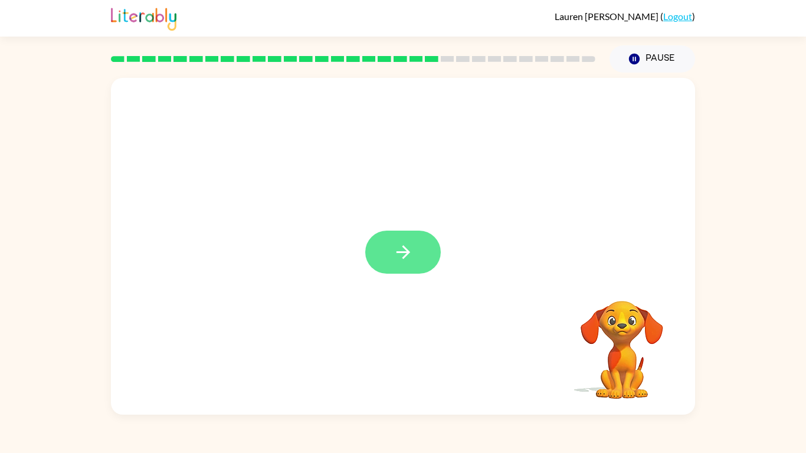
click at [408, 253] on icon "button" at bounding box center [403, 252] width 14 height 14
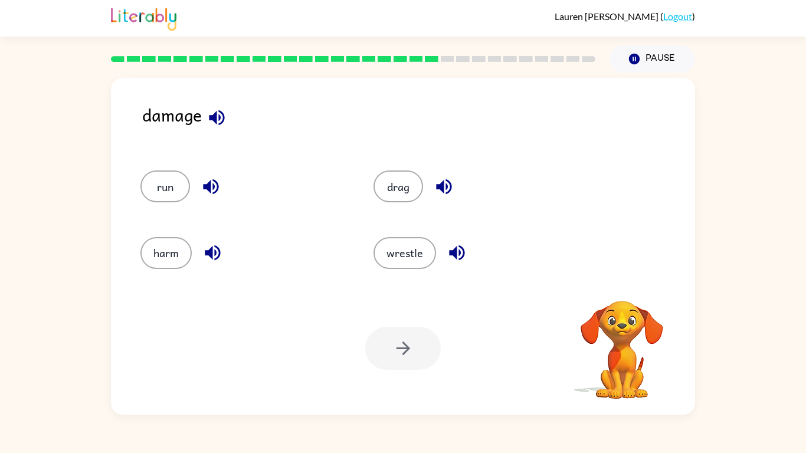
click at [195, 126] on div "damage" at bounding box center [418, 123] width 553 height 45
click at [214, 117] on icon "button" at bounding box center [216, 117] width 15 height 15
click at [218, 121] on icon "button" at bounding box center [216, 117] width 21 height 21
click at [207, 251] on icon "button" at bounding box center [212, 252] width 15 height 15
click at [159, 257] on button "harm" at bounding box center [165, 253] width 51 height 32
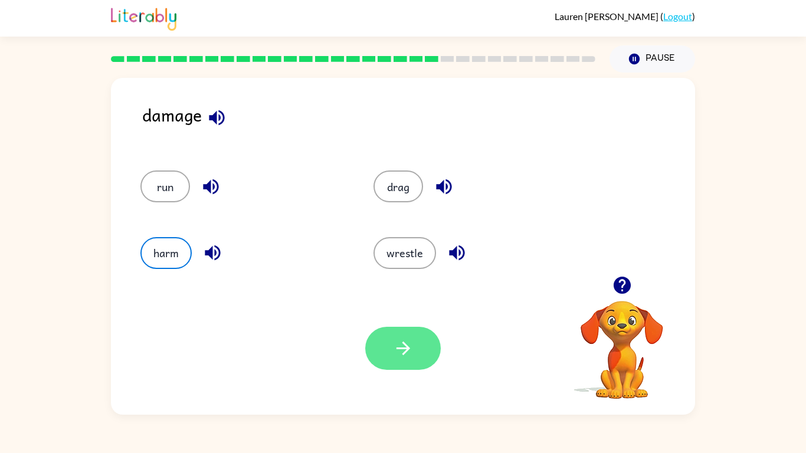
click at [400, 343] on icon "button" at bounding box center [403, 348] width 21 height 21
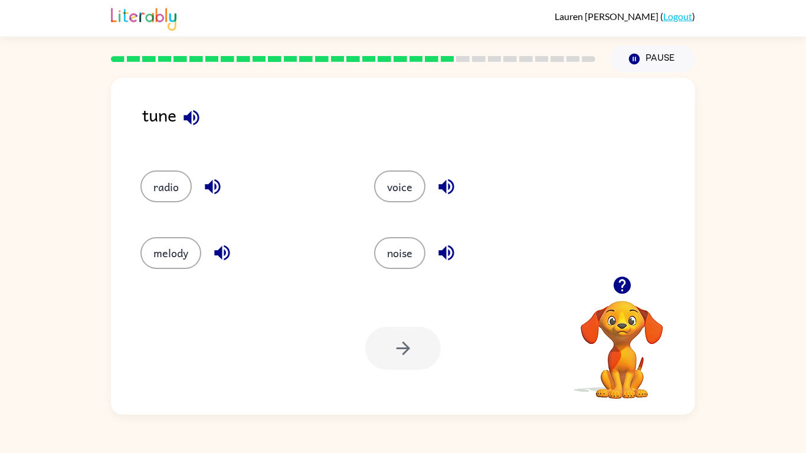
click at [192, 119] on icon "button" at bounding box center [190, 117] width 15 height 15
click at [205, 111] on button "button" at bounding box center [191, 118] width 30 height 30
click at [219, 188] on icon "button" at bounding box center [212, 186] width 15 height 15
click at [234, 247] on button "button" at bounding box center [222, 253] width 30 height 30
click at [447, 193] on icon "button" at bounding box center [446, 186] width 21 height 21
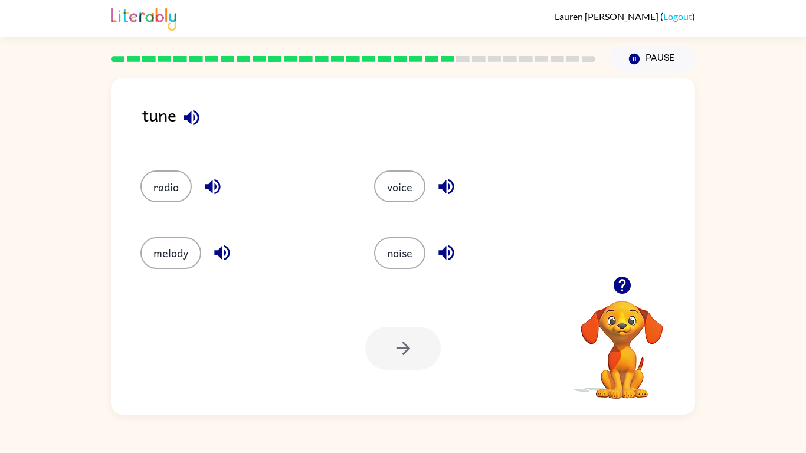
click at [445, 248] on icon "button" at bounding box center [445, 252] width 15 height 15
click at [153, 190] on button "radio" at bounding box center [165, 186] width 51 height 32
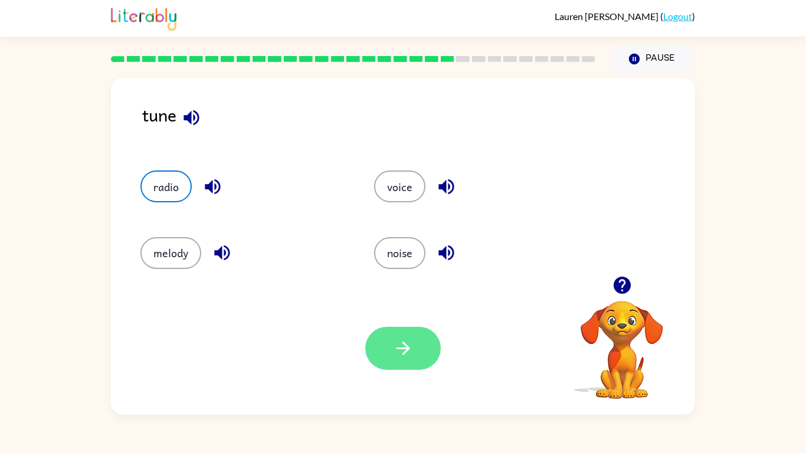
click at [381, 353] on button "button" at bounding box center [403, 348] width 76 height 43
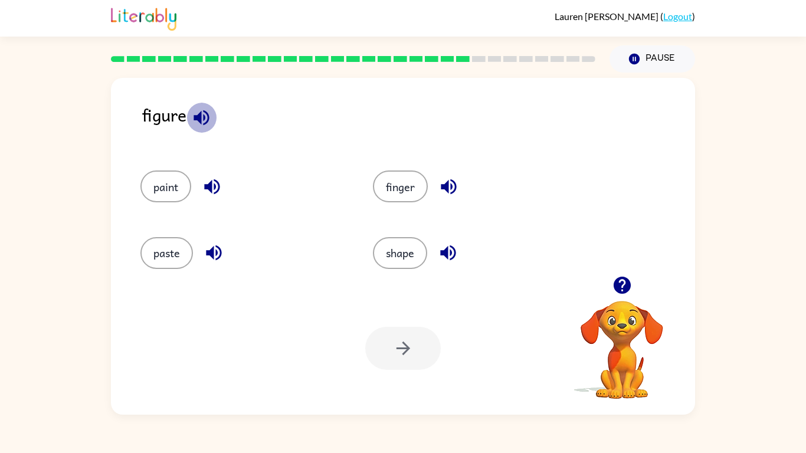
click at [200, 118] on icon "button" at bounding box center [201, 117] width 15 height 15
click at [204, 119] on icon "button" at bounding box center [201, 117] width 15 height 15
click at [218, 186] on icon "button" at bounding box center [212, 186] width 21 height 21
click at [206, 253] on icon "button" at bounding box center [214, 252] width 21 height 21
click at [463, 189] on button "button" at bounding box center [449, 187] width 30 height 30
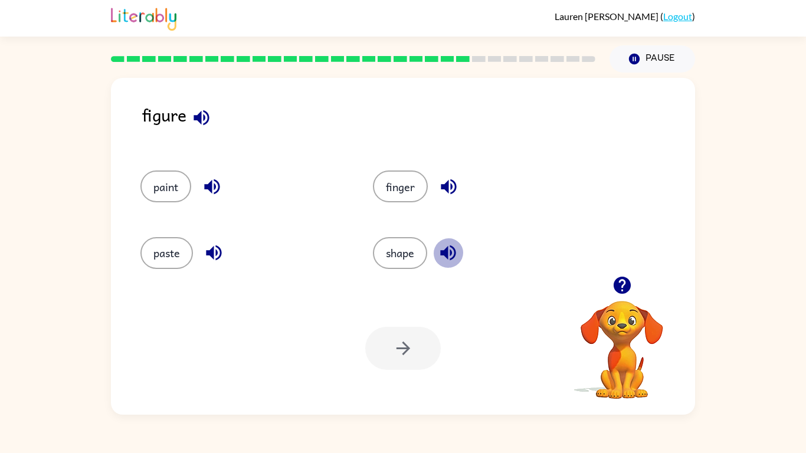
click at [454, 244] on icon "button" at bounding box center [448, 252] width 21 height 21
click at [195, 118] on icon "button" at bounding box center [201, 117] width 15 height 15
click at [410, 199] on button "finger" at bounding box center [400, 186] width 55 height 32
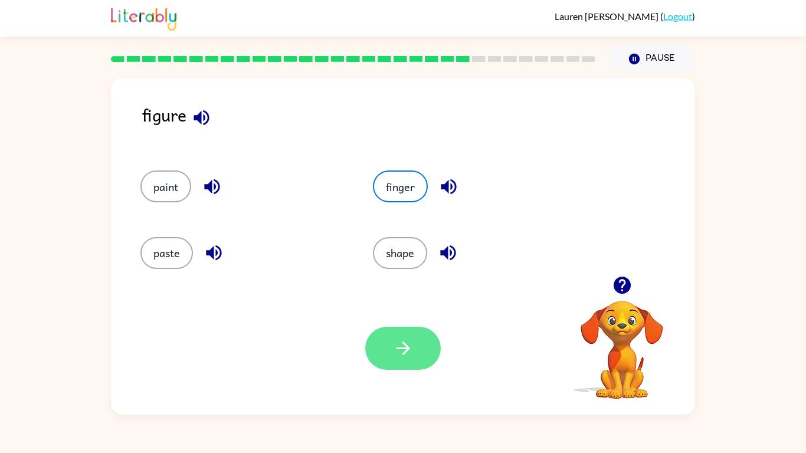
click at [396, 350] on icon "button" at bounding box center [403, 348] width 21 height 21
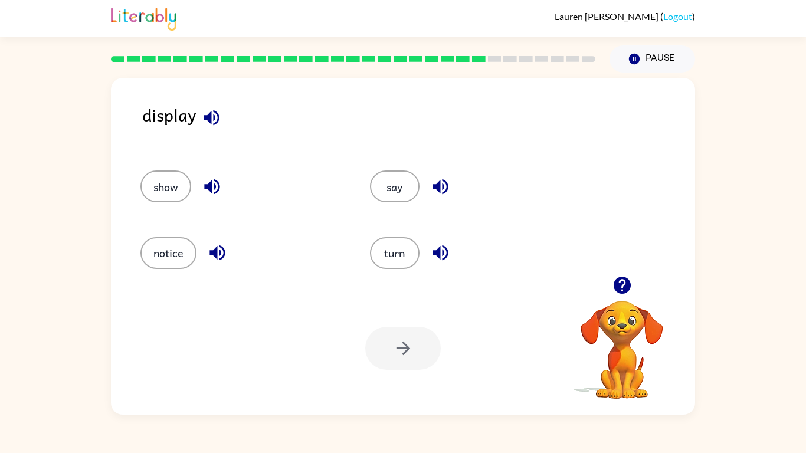
click at [199, 126] on button "button" at bounding box center [211, 118] width 30 height 30
click at [206, 189] on icon "button" at bounding box center [212, 186] width 21 height 21
click at [214, 263] on icon "button" at bounding box center [217, 252] width 21 height 21
click at [440, 191] on icon "button" at bounding box center [439, 186] width 15 height 15
click at [447, 263] on icon "button" at bounding box center [440, 252] width 21 height 21
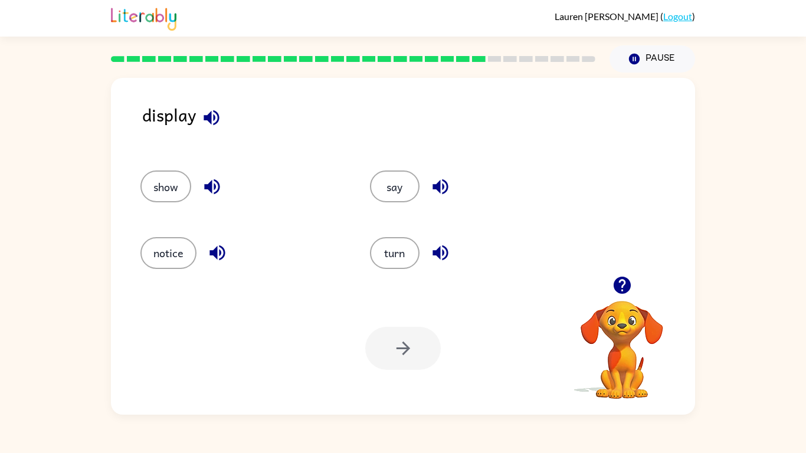
click at [206, 199] on button "button" at bounding box center [212, 187] width 30 height 30
click at [191, 247] on button "notice" at bounding box center [168, 253] width 56 height 32
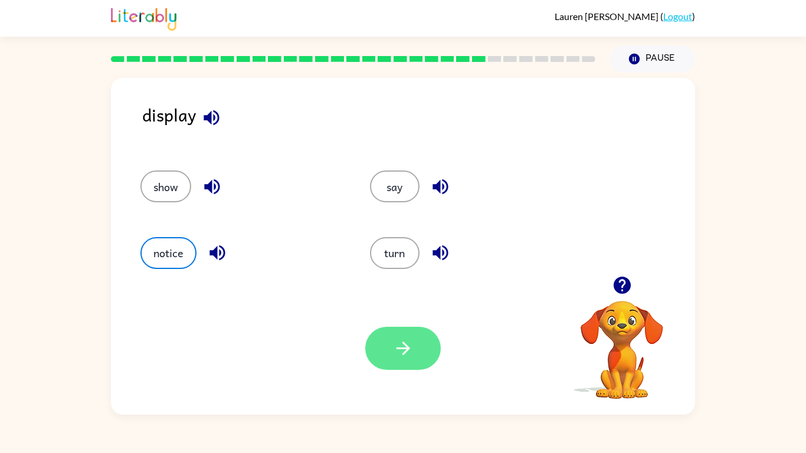
click at [385, 333] on button "button" at bounding box center [403, 348] width 76 height 43
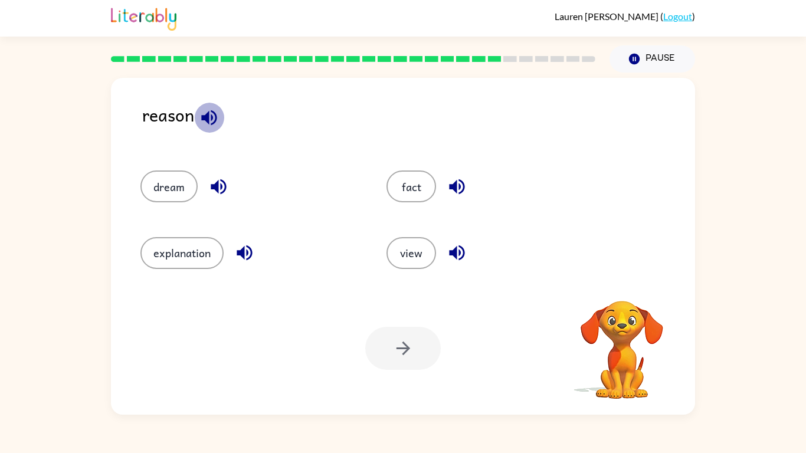
click at [206, 118] on icon "button" at bounding box center [208, 117] width 15 height 15
click at [210, 183] on icon "button" at bounding box center [218, 186] width 21 height 21
click at [235, 267] on div "explanation" at bounding box center [249, 253] width 219 height 32
click at [255, 257] on icon "button" at bounding box center [244, 252] width 21 height 21
click at [472, 191] on div "fact" at bounding box center [495, 186] width 219 height 32
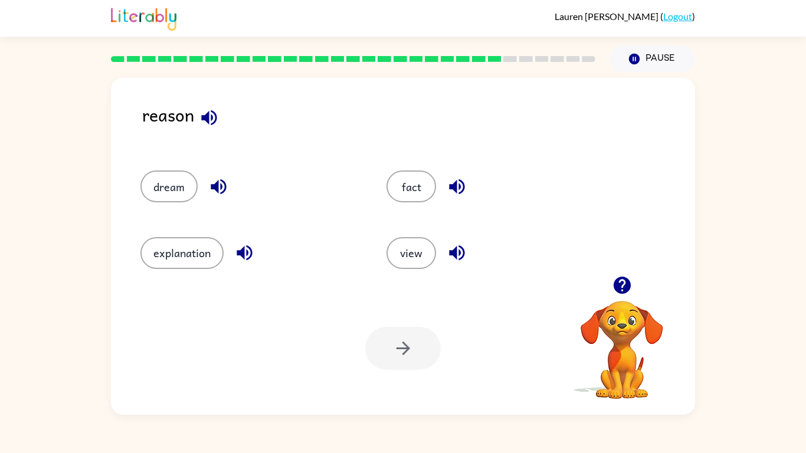
click at [461, 194] on icon "button" at bounding box center [457, 186] width 21 height 21
click at [458, 264] on button "button" at bounding box center [457, 253] width 30 height 30
click at [198, 263] on button "explanation" at bounding box center [181, 253] width 83 height 32
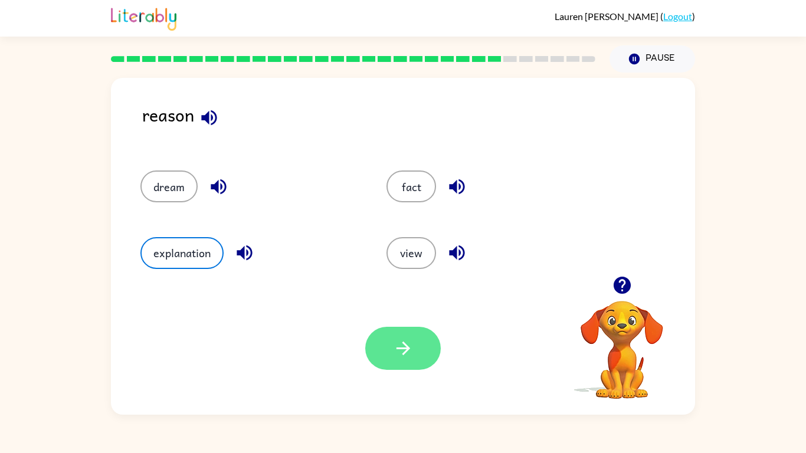
click at [410, 358] on icon "button" at bounding box center [403, 348] width 21 height 21
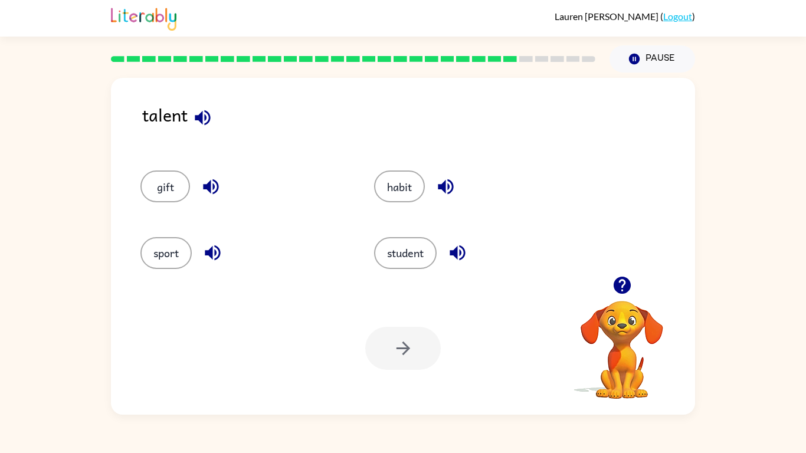
click at [207, 114] on icon "button" at bounding box center [202, 117] width 21 height 21
click at [214, 186] on icon "button" at bounding box center [210, 186] width 15 height 15
click at [217, 260] on icon "button" at bounding box center [212, 252] width 15 height 15
click at [455, 190] on icon "button" at bounding box center [445, 186] width 21 height 21
click at [468, 277] on div "student" at bounding box center [469, 248] width 234 height 66
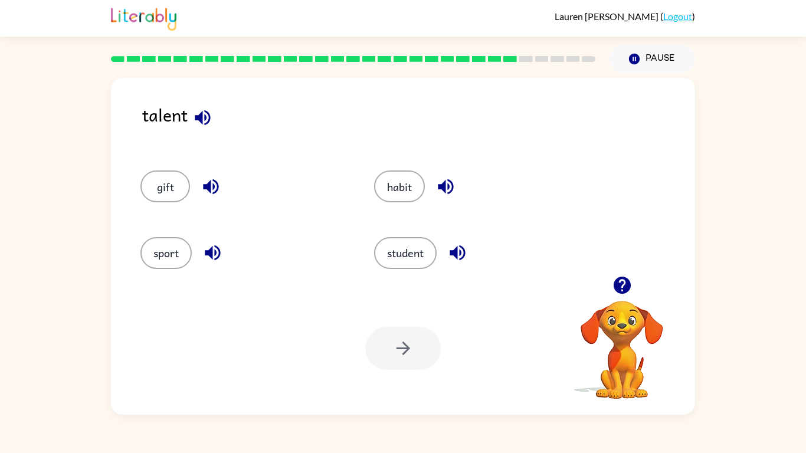
click at [468, 254] on icon "button" at bounding box center [457, 252] width 21 height 21
click at [143, 257] on button "sport" at bounding box center [165, 253] width 51 height 32
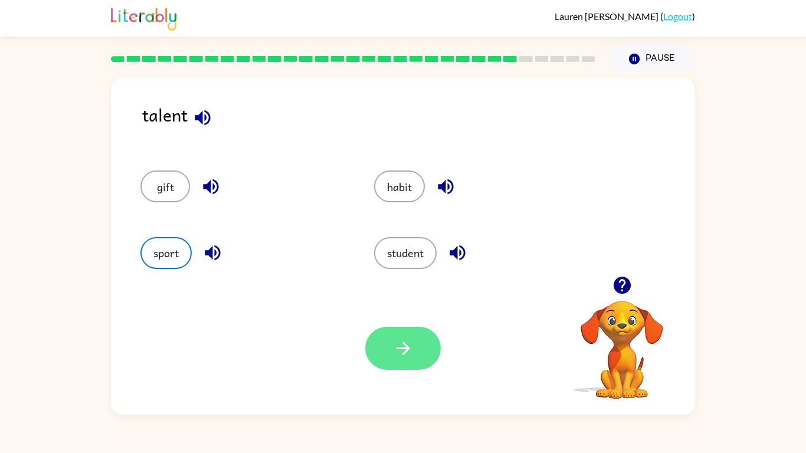
click at [374, 335] on button "button" at bounding box center [403, 348] width 76 height 43
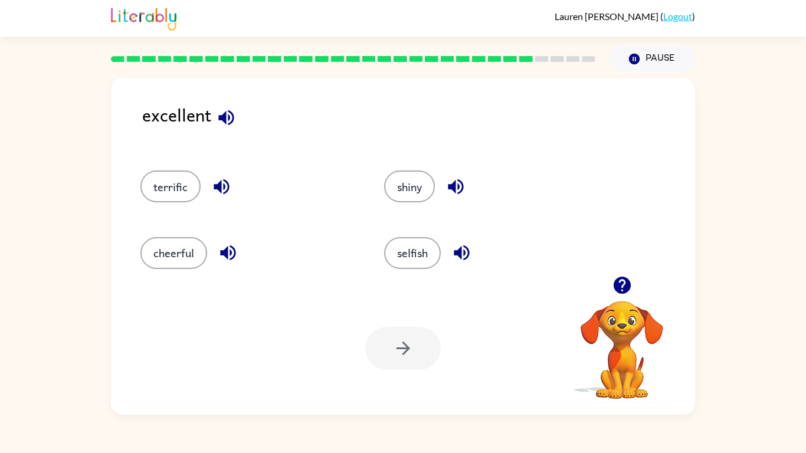
click at [221, 120] on icon "button" at bounding box center [226, 117] width 21 height 21
click at [224, 184] on icon "button" at bounding box center [221, 186] width 15 height 15
click at [225, 248] on icon "button" at bounding box center [228, 252] width 21 height 21
click at [468, 207] on div "shiny" at bounding box center [484, 181] width 244 height 66
click at [468, 191] on button "button" at bounding box center [456, 187] width 30 height 30
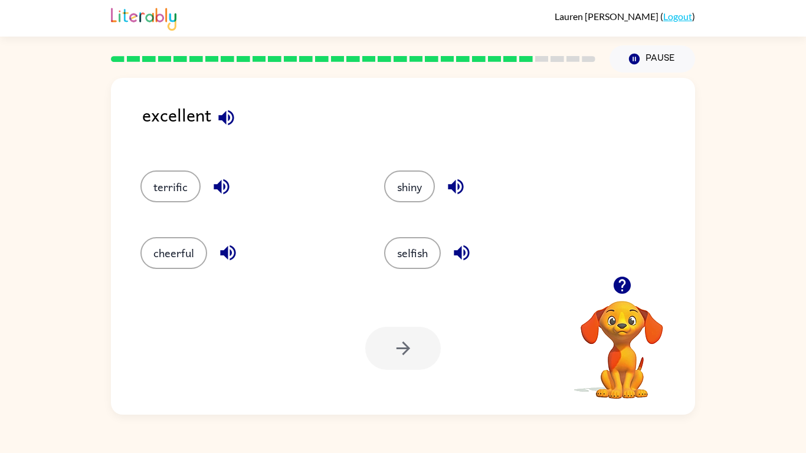
click at [460, 257] on icon "button" at bounding box center [461, 252] width 15 height 15
click at [161, 183] on button "terrific" at bounding box center [170, 186] width 60 height 32
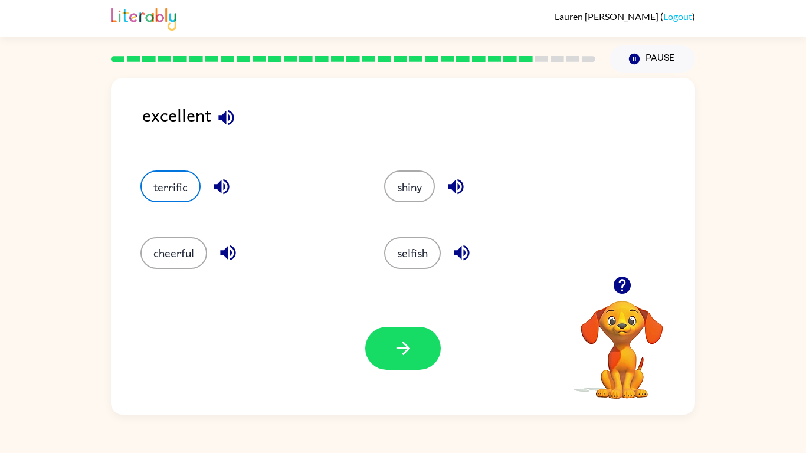
click at [223, 182] on icon "button" at bounding box center [221, 186] width 21 height 21
click at [434, 346] on button "button" at bounding box center [403, 348] width 76 height 43
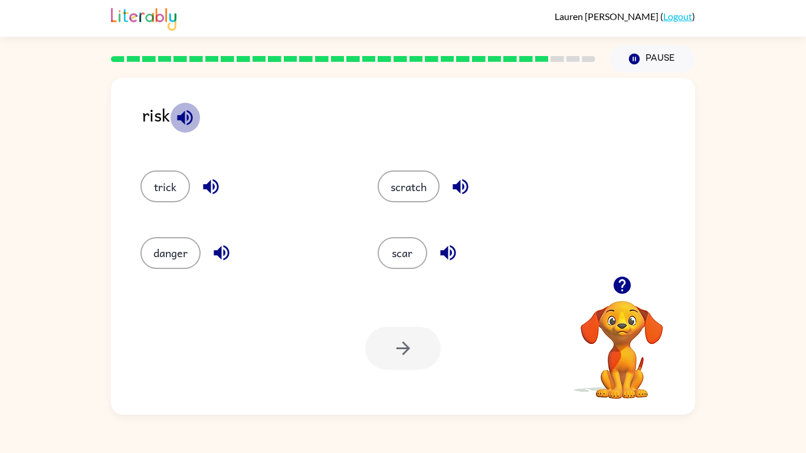
click at [192, 120] on icon "button" at bounding box center [184, 117] width 15 height 15
click at [221, 186] on icon "button" at bounding box center [211, 186] width 21 height 21
click at [224, 257] on icon "button" at bounding box center [221, 252] width 21 height 21
click at [454, 192] on icon "button" at bounding box center [460, 186] width 21 height 21
click at [446, 262] on icon "button" at bounding box center [448, 252] width 21 height 21
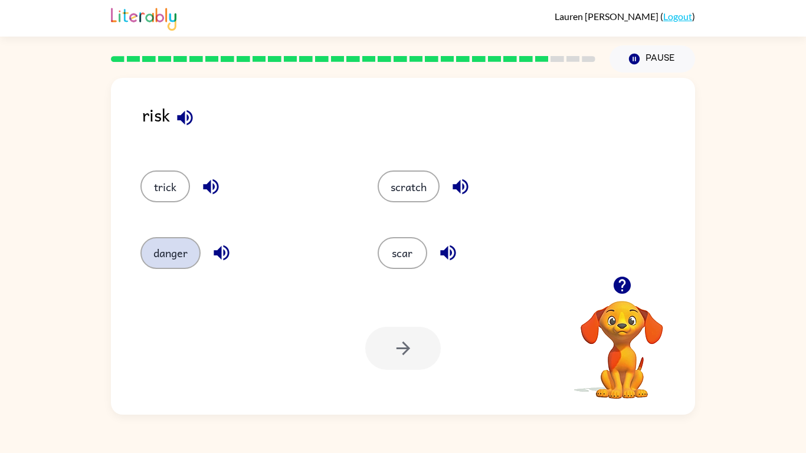
click at [183, 254] on button "danger" at bounding box center [170, 253] width 60 height 32
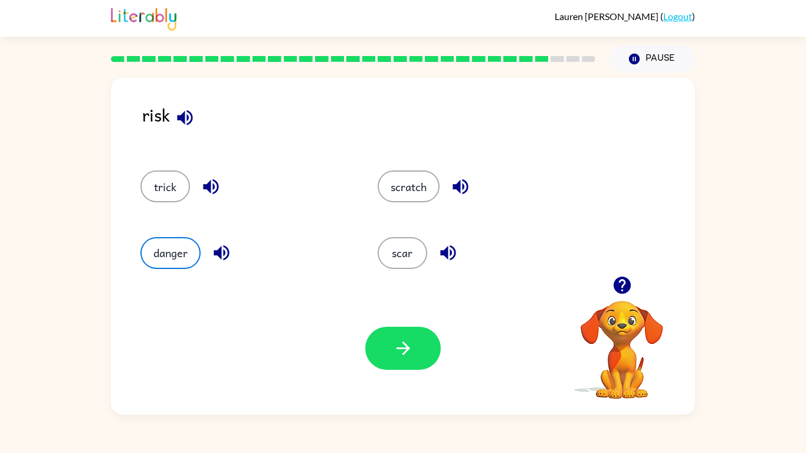
click at [230, 253] on icon "button" at bounding box center [221, 252] width 21 height 21
click at [185, 116] on icon "button" at bounding box center [185, 117] width 21 height 21
click at [218, 192] on icon "button" at bounding box center [211, 186] width 21 height 21
click at [437, 349] on button "button" at bounding box center [403, 348] width 76 height 43
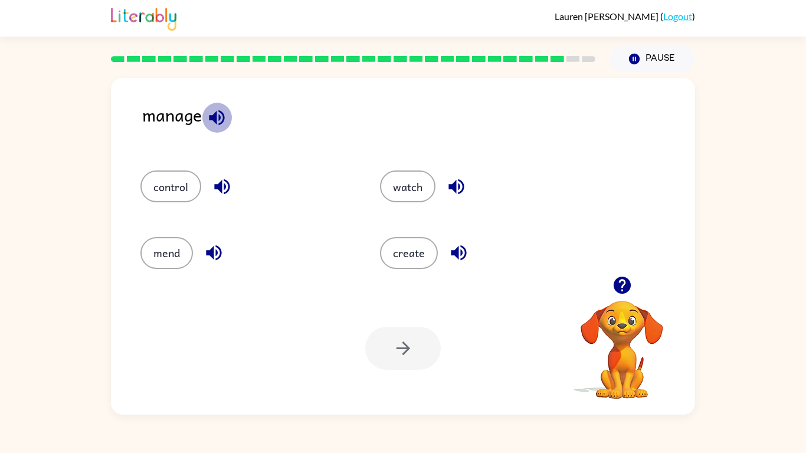
click at [211, 126] on icon "button" at bounding box center [216, 117] width 21 height 21
click at [219, 181] on icon "button" at bounding box center [222, 186] width 21 height 21
click at [209, 248] on icon "button" at bounding box center [214, 252] width 21 height 21
click at [450, 188] on icon "button" at bounding box center [455, 186] width 15 height 15
click at [463, 256] on icon "button" at bounding box center [458, 252] width 21 height 21
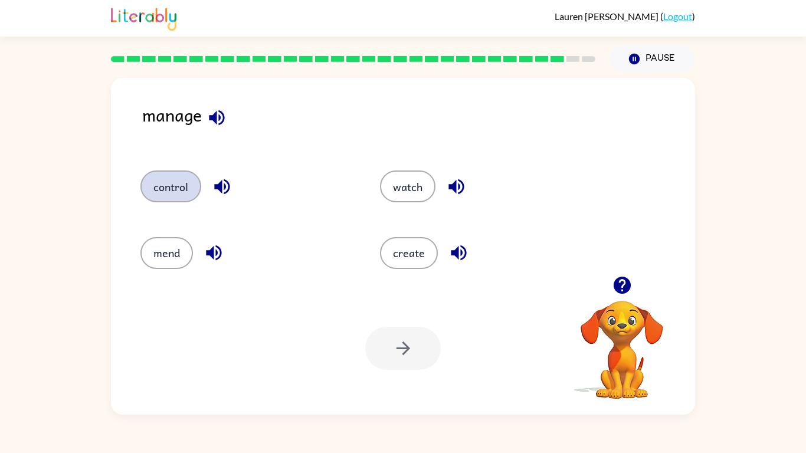
click at [177, 184] on button "control" at bounding box center [170, 186] width 61 height 32
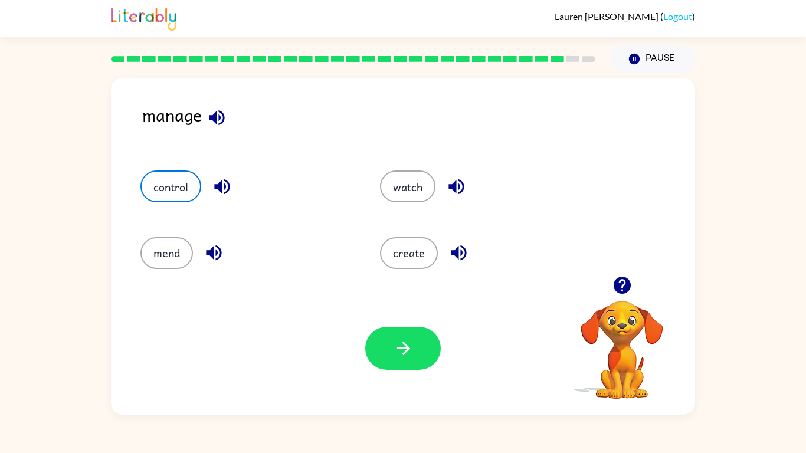
click at [222, 182] on icon "button" at bounding box center [221, 186] width 15 height 15
click at [423, 356] on button "button" at bounding box center [403, 348] width 76 height 43
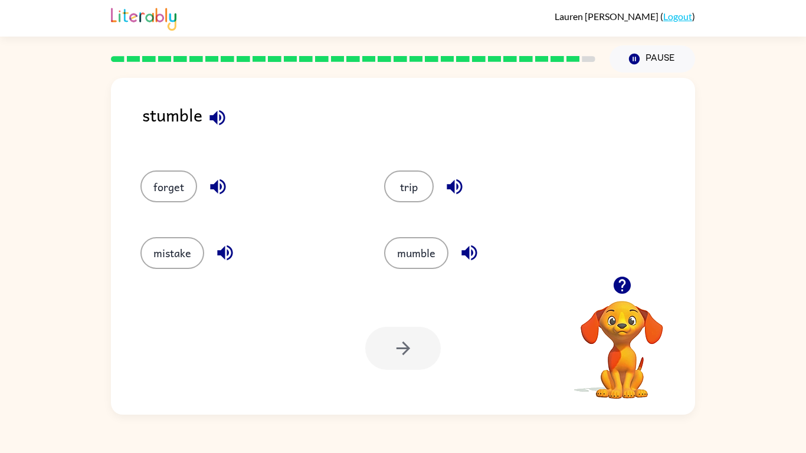
click at [217, 120] on icon "button" at bounding box center [216, 117] width 15 height 15
click at [228, 107] on button "button" at bounding box center [217, 118] width 30 height 30
click at [230, 173] on div "forget" at bounding box center [248, 186] width 217 height 32
click at [231, 185] on button "button" at bounding box center [218, 187] width 30 height 30
click at [216, 191] on icon "button" at bounding box center [217, 186] width 15 height 15
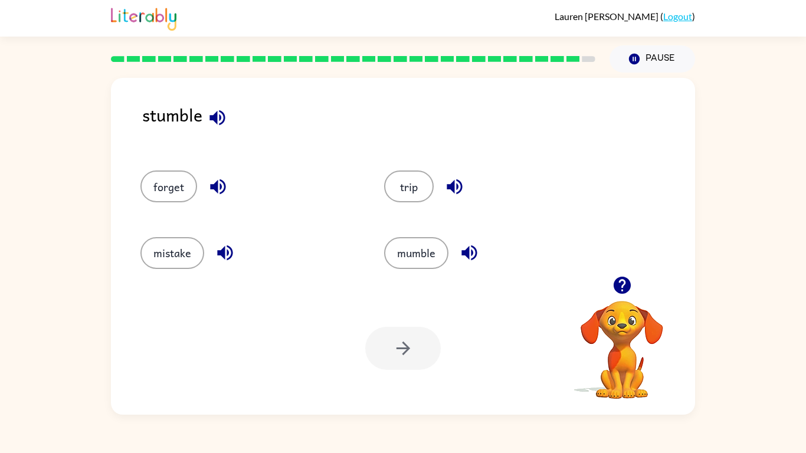
click at [217, 188] on icon "button" at bounding box center [217, 186] width 15 height 15
click at [219, 195] on icon "button" at bounding box center [218, 186] width 21 height 21
click at [232, 252] on icon "button" at bounding box center [224, 252] width 15 height 15
click at [466, 186] on button "button" at bounding box center [455, 187] width 30 height 30
click at [468, 250] on icon "button" at bounding box center [468, 252] width 15 height 15
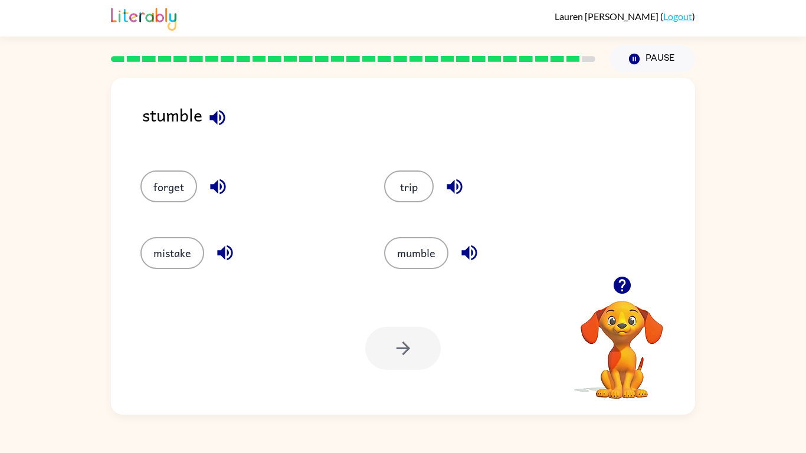
click at [211, 116] on icon "button" at bounding box center [216, 117] width 15 height 15
click at [215, 119] on icon "button" at bounding box center [216, 117] width 15 height 15
click at [478, 242] on icon "button" at bounding box center [469, 252] width 21 height 21
click at [428, 250] on button "mumble" at bounding box center [416, 253] width 64 height 32
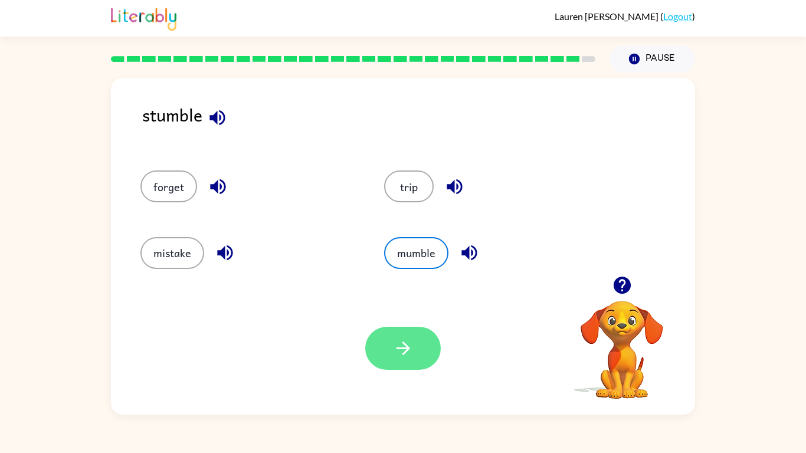
click at [389, 342] on button "button" at bounding box center [403, 348] width 76 height 43
